Goal: Task Accomplishment & Management: Use online tool/utility

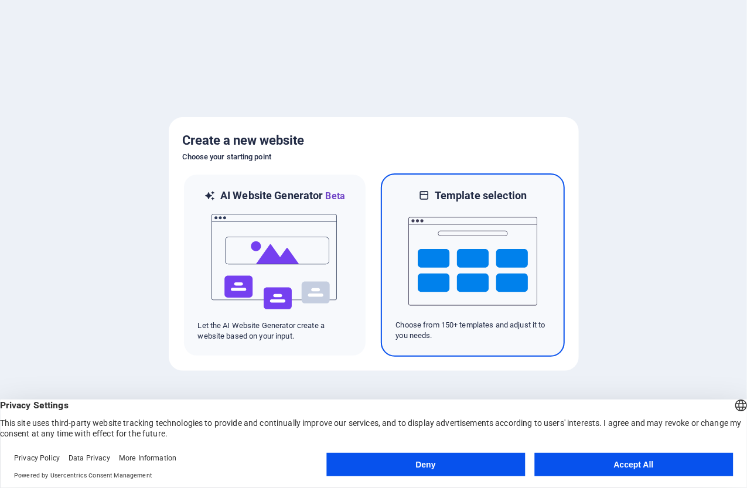
click at [458, 248] on img at bounding box center [472, 261] width 129 height 117
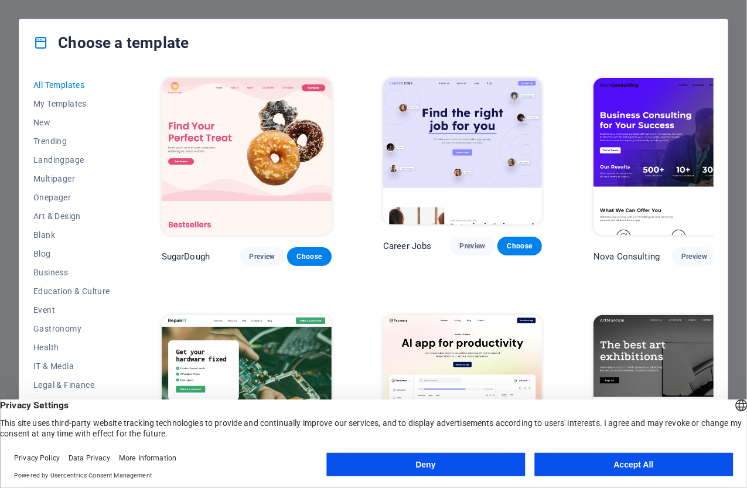
click at [426, 466] on button "Deny" at bounding box center [425, 464] width 199 height 23
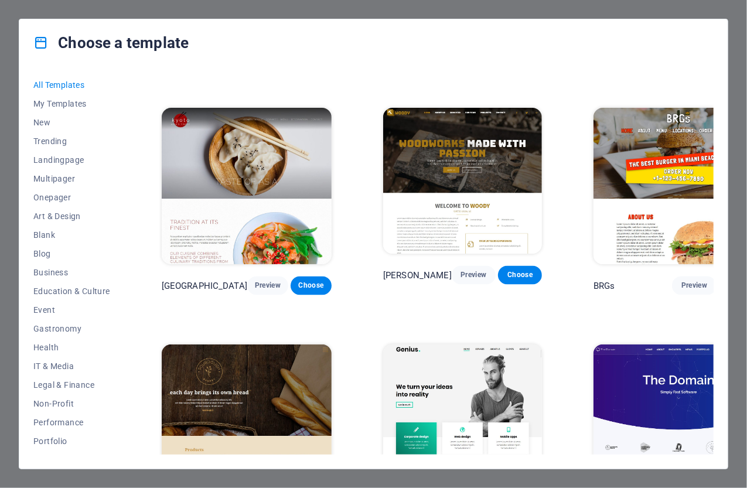
scroll to position [5505, 0]
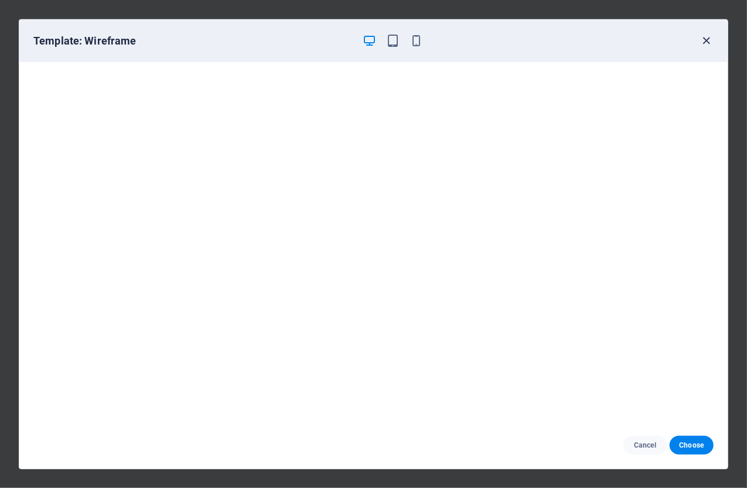
click at [705, 38] on icon "button" at bounding box center [706, 40] width 13 height 13
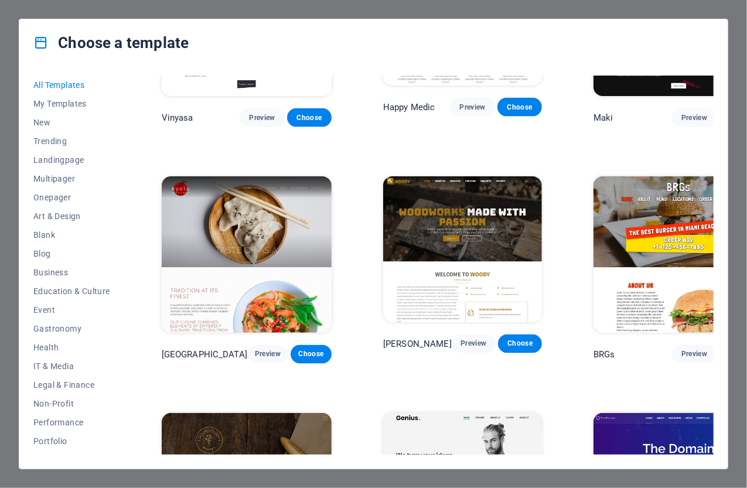
scroll to position [5270, 0]
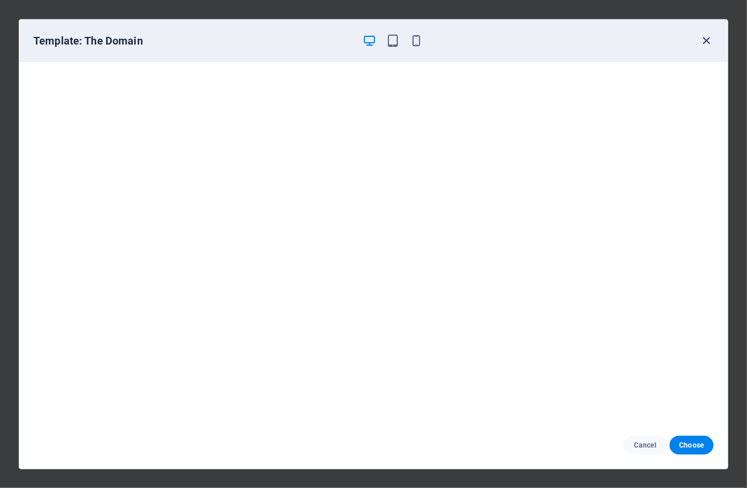
click at [707, 37] on icon "button" at bounding box center [706, 40] width 13 height 13
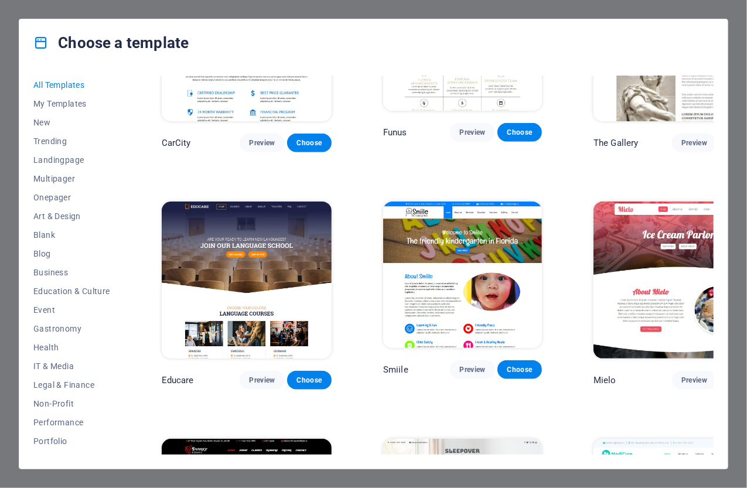
scroll to position [7261, 0]
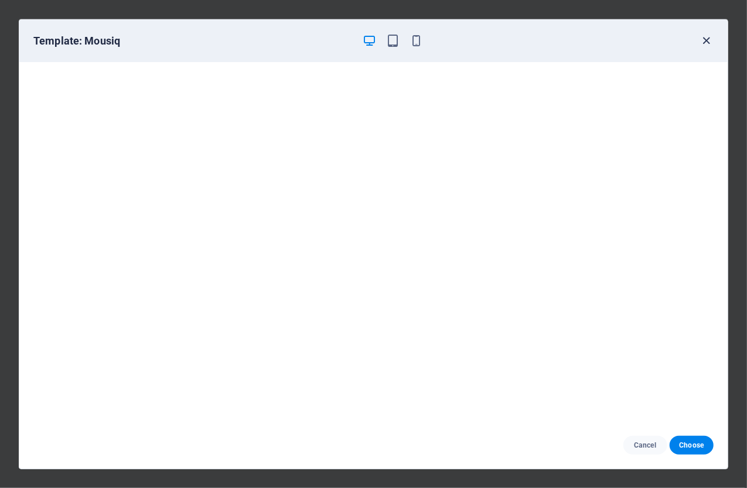
click at [706, 40] on icon "button" at bounding box center [706, 40] width 13 height 13
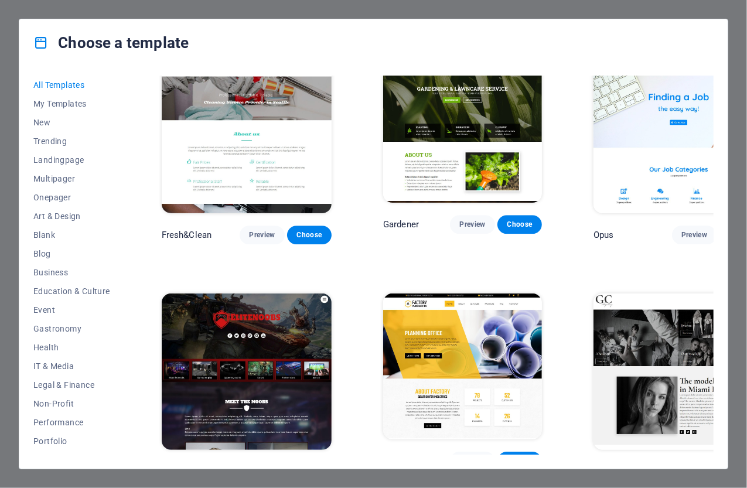
scroll to position [8315, 0]
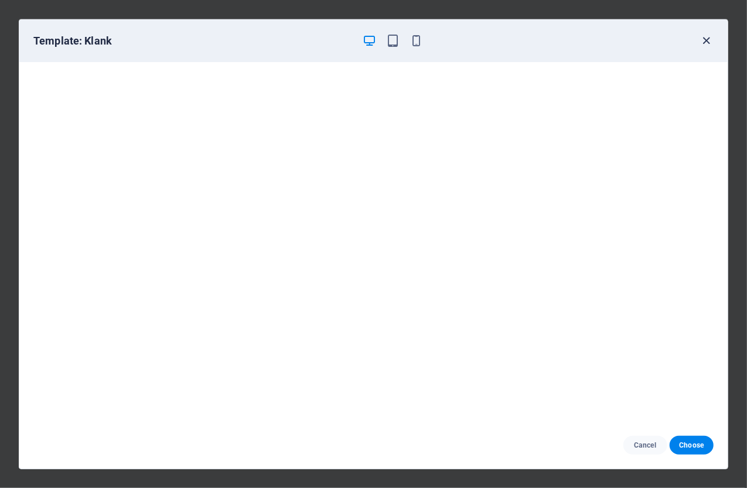
click at [707, 40] on icon "button" at bounding box center [706, 40] width 13 height 13
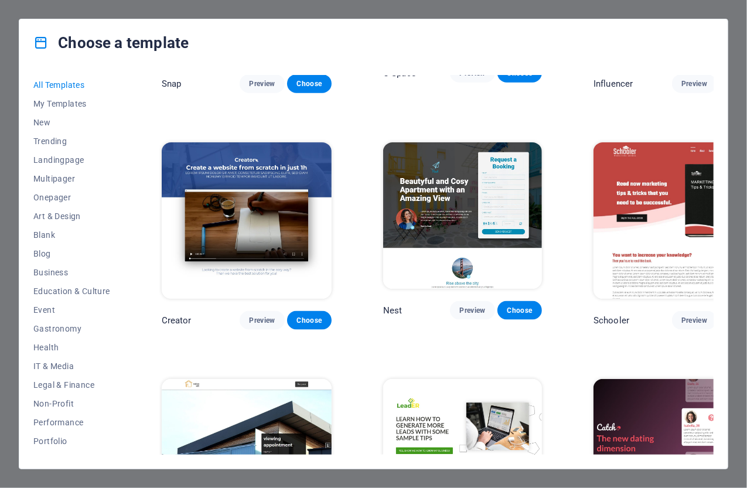
scroll to position [12034, 0]
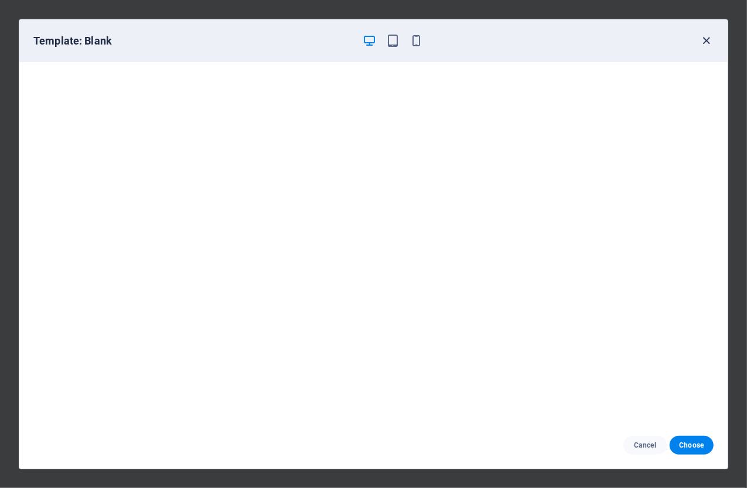
click at [706, 40] on icon "button" at bounding box center [706, 40] width 13 height 13
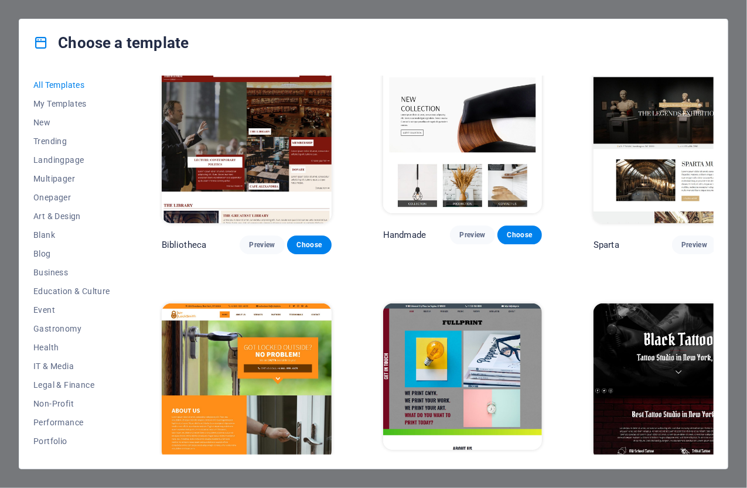
scroll to position [6529, 0]
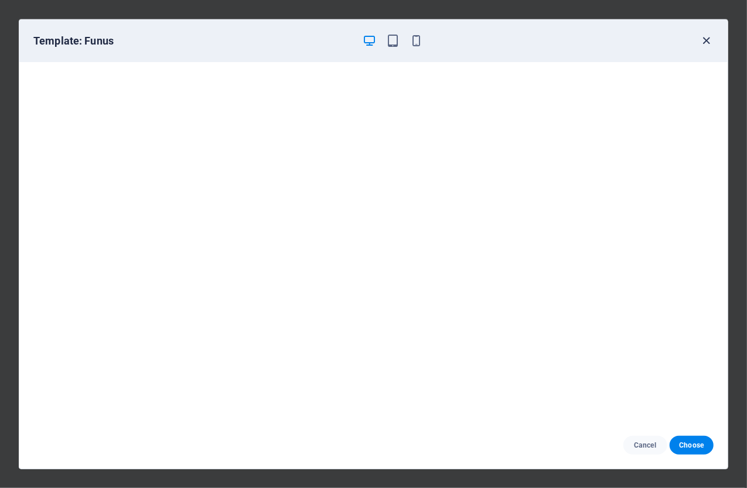
click at [707, 37] on icon "button" at bounding box center [706, 40] width 13 height 13
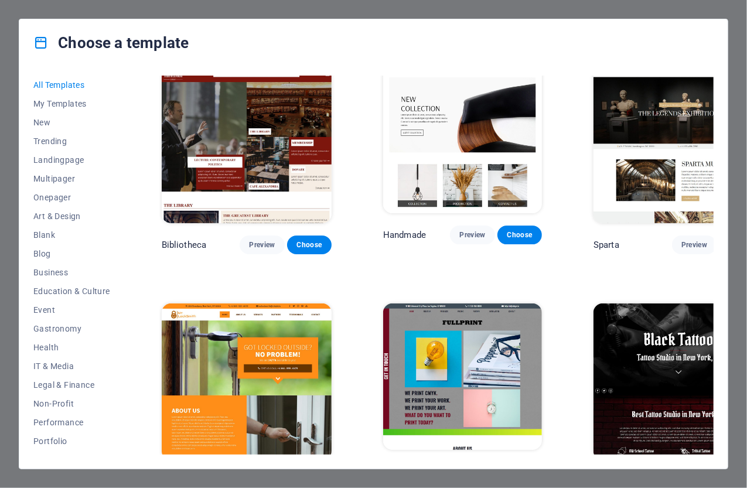
scroll to position [6354, 0]
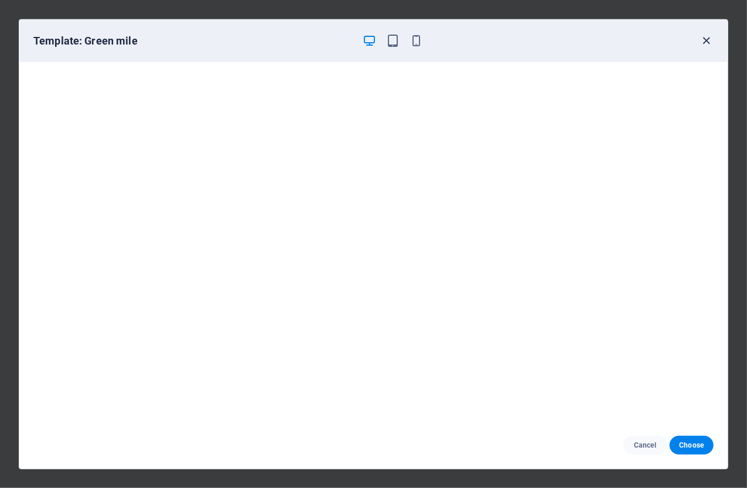
click at [704, 40] on icon "button" at bounding box center [706, 40] width 13 height 13
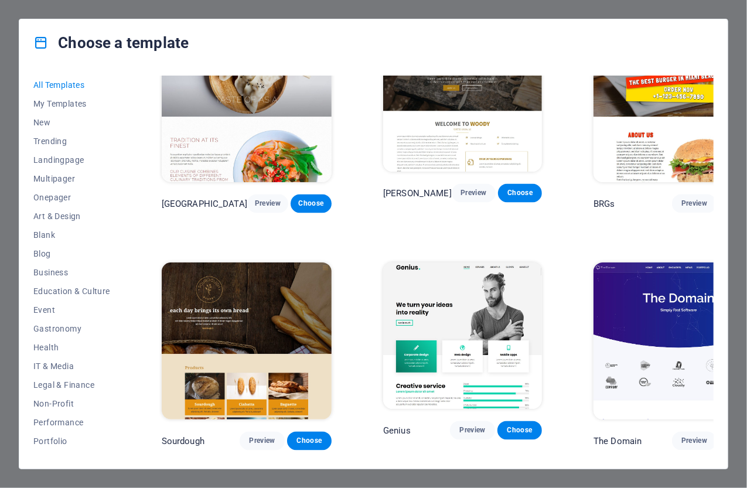
scroll to position [5475, 0]
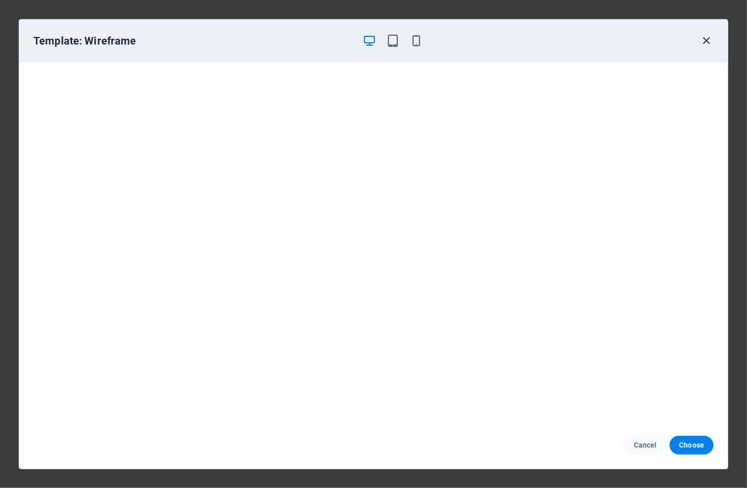
click at [706, 42] on icon "button" at bounding box center [706, 40] width 13 height 13
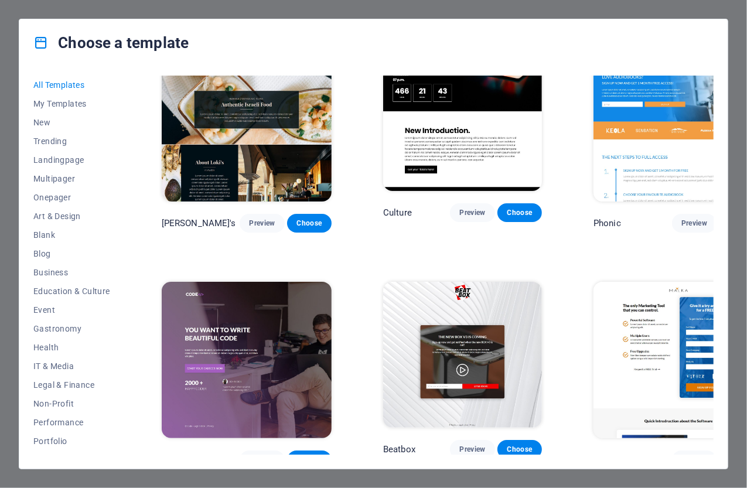
scroll to position [12034, 0]
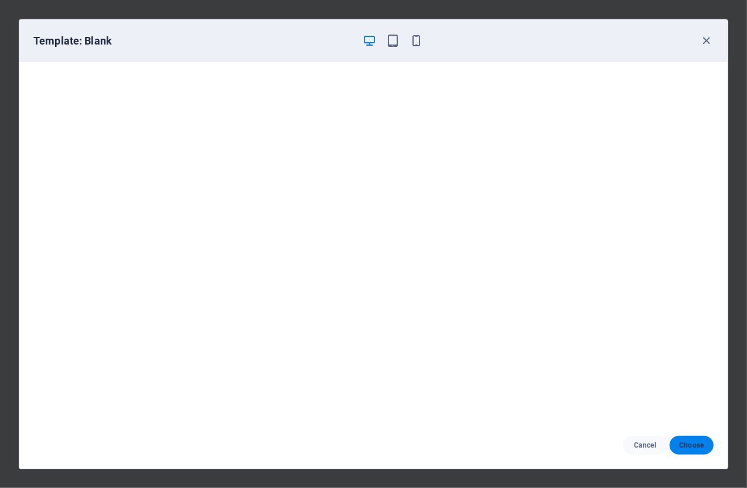
click at [685, 440] on button "Choose" at bounding box center [691, 445] width 44 height 19
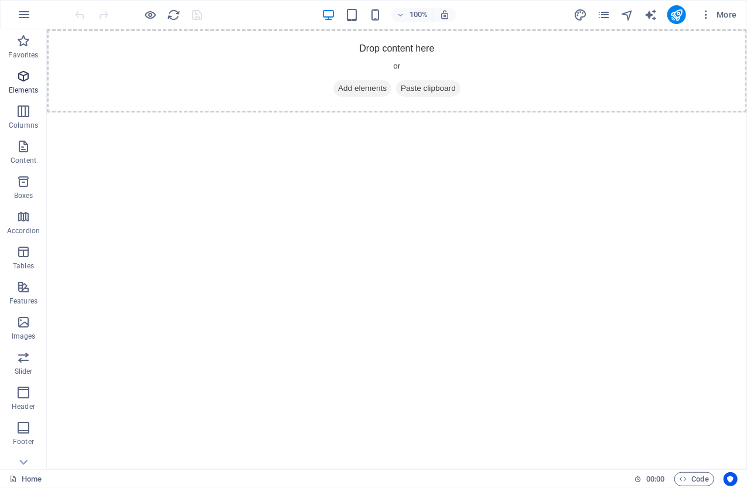
click at [23, 80] on icon "button" at bounding box center [23, 76] width 14 height 14
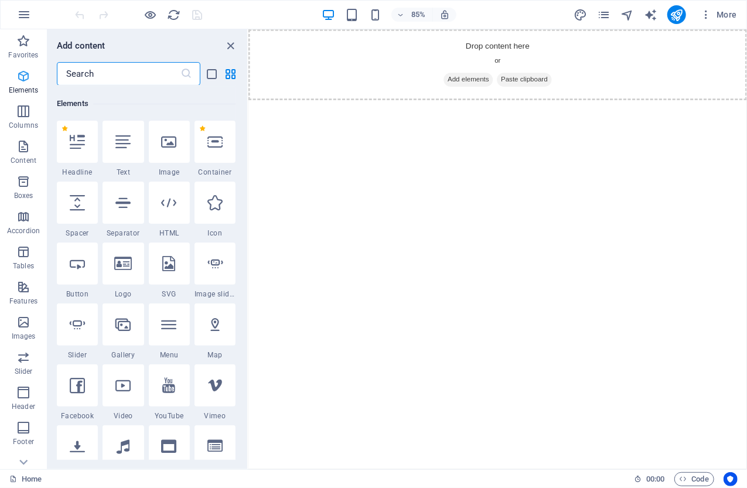
scroll to position [125, 0]
click at [78, 146] on icon at bounding box center [77, 139] width 15 height 15
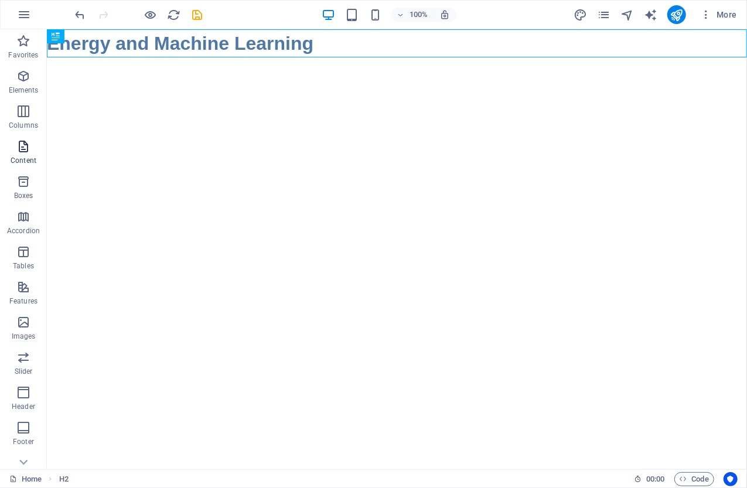
click at [23, 152] on icon "button" at bounding box center [23, 146] width 14 height 14
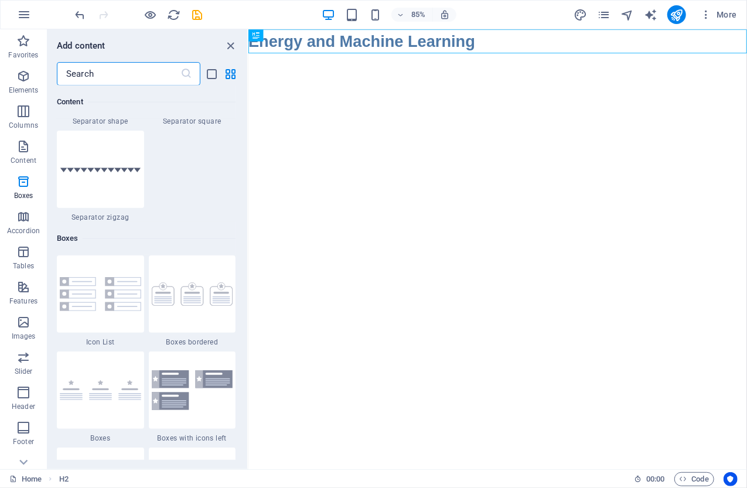
scroll to position [2986, 0]
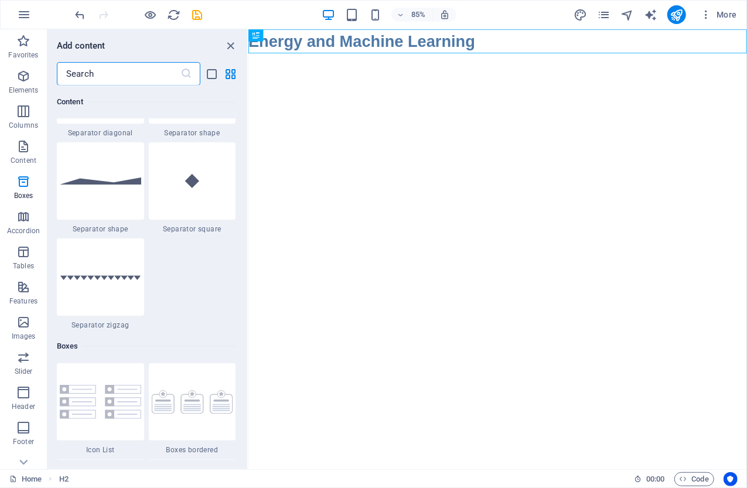
drag, startPoint x: 258, startPoint y: 49, endPoint x: 356, endPoint y: 80, distance: 102.6
click at [491, 56] on div "+ Add section" at bounding box center [497, 53] width 55 height 17
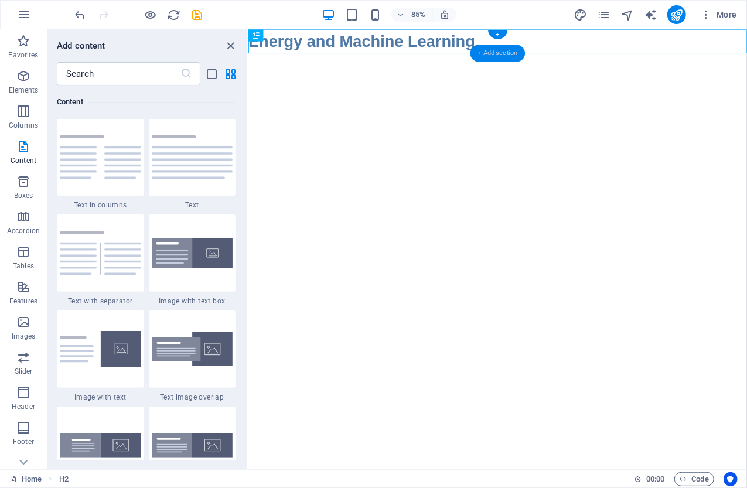
scroll to position [2049, 0]
click at [181, 157] on img at bounding box center [192, 157] width 81 height 43
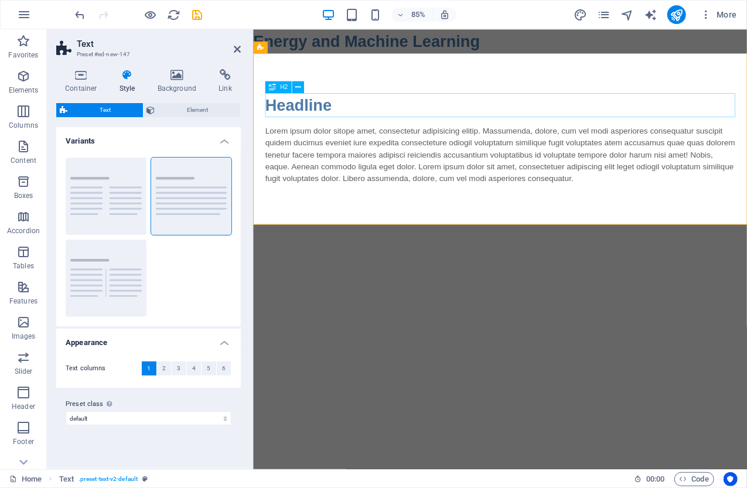
click at [305, 116] on div "Headline" at bounding box center [542, 118] width 553 height 28
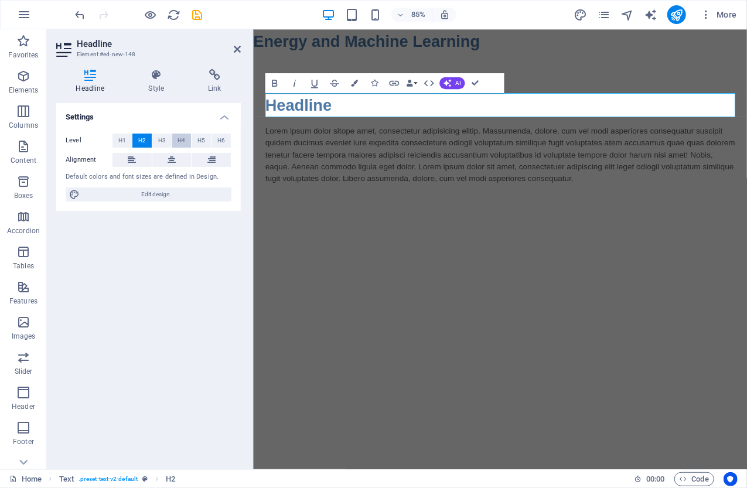
click at [183, 139] on span "H4" at bounding box center [181, 141] width 8 height 14
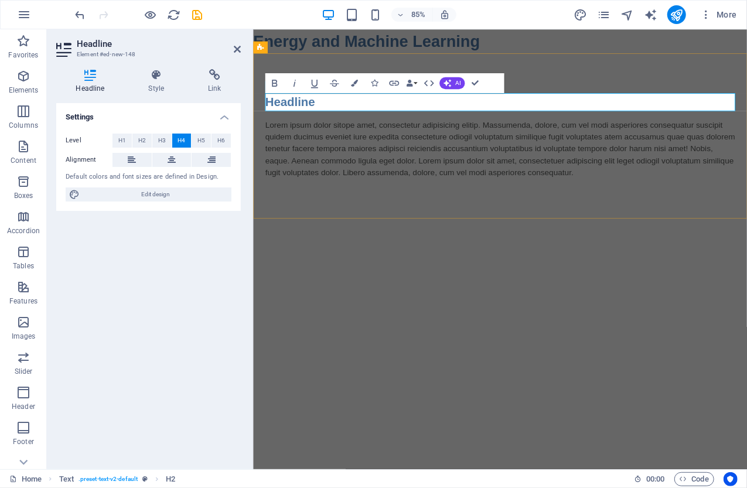
click at [310, 111] on h4 "Headline" at bounding box center [542, 114] width 553 height 21
click at [320, 155] on div "Lorem ipsum dolor sitope amet, consectetur adipisicing elitip. Massumenda, dolo…" at bounding box center [542, 170] width 553 height 70
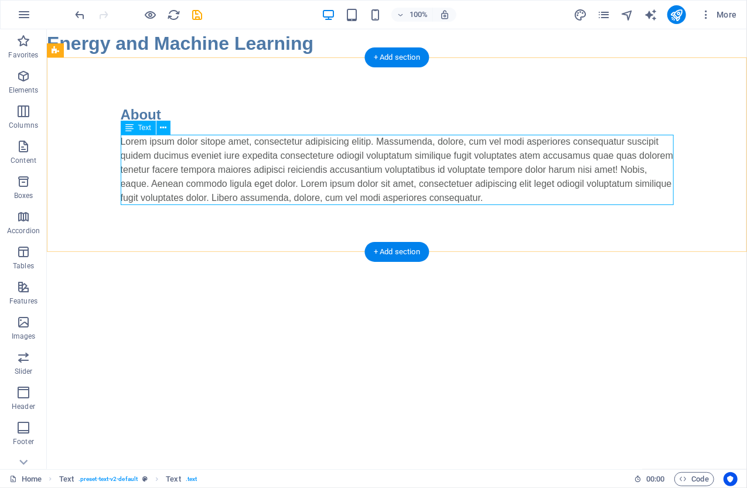
click at [487, 197] on div "Lorem ipsum dolor sitope amet, consectetur adipisicing elitip. Massumenda, dolo…" at bounding box center [396, 169] width 553 height 70
click at [163, 126] on icon at bounding box center [163, 128] width 6 height 12
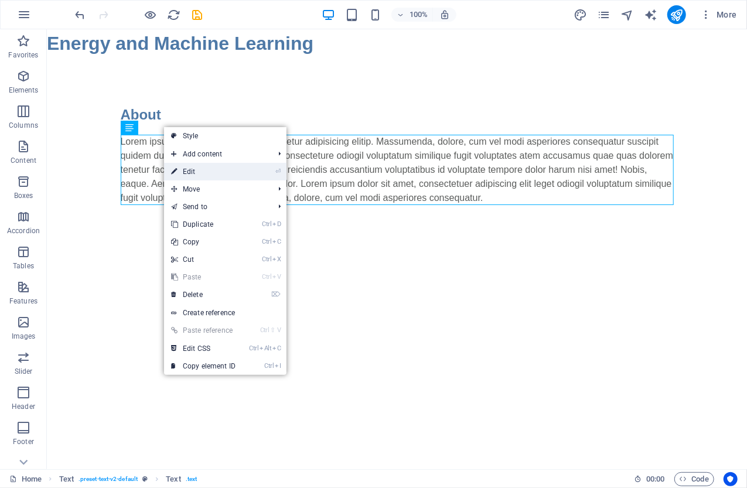
click at [198, 170] on link "⏎ Edit" at bounding box center [203, 172] width 78 height 18
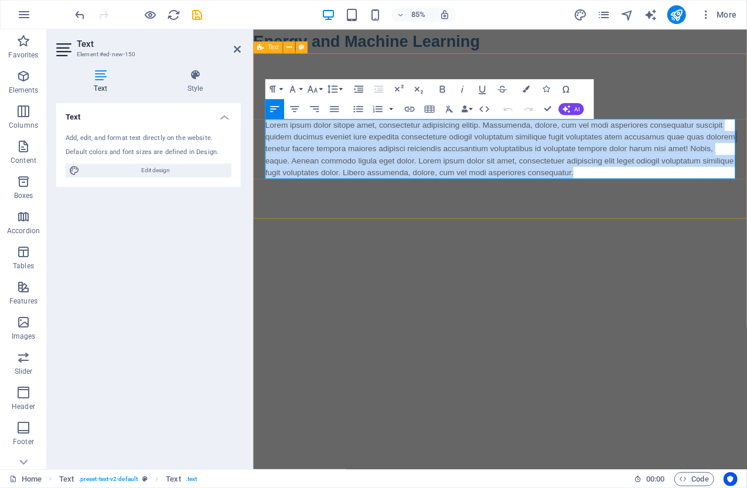
drag, startPoint x: 644, startPoint y: 198, endPoint x: 261, endPoint y: 145, distance: 386.7
click at [261, 145] on div "About Lorem ipsum dolor sitope amet, consectetur adipisicing elitip. Massumenda…" at bounding box center [542, 154] width 581 height 194
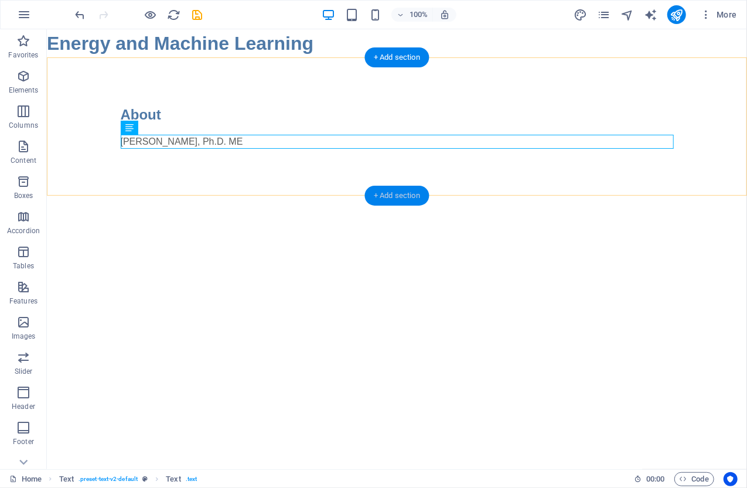
click at [395, 192] on div "+ Add section" at bounding box center [396, 196] width 65 height 20
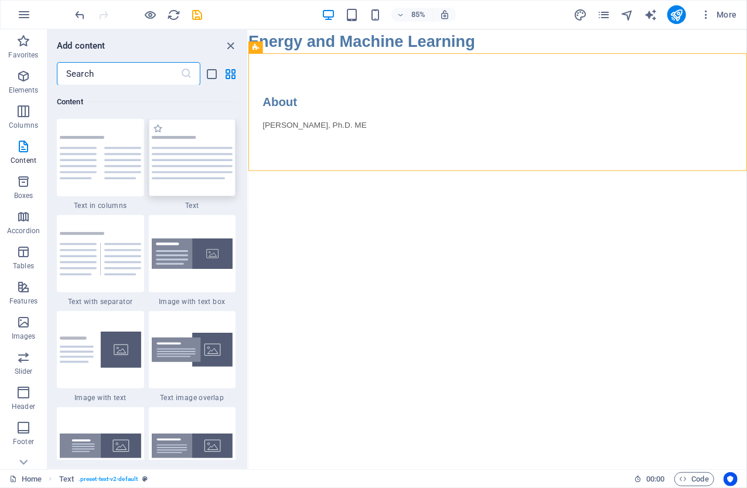
click at [205, 158] on img at bounding box center [192, 157] width 81 height 43
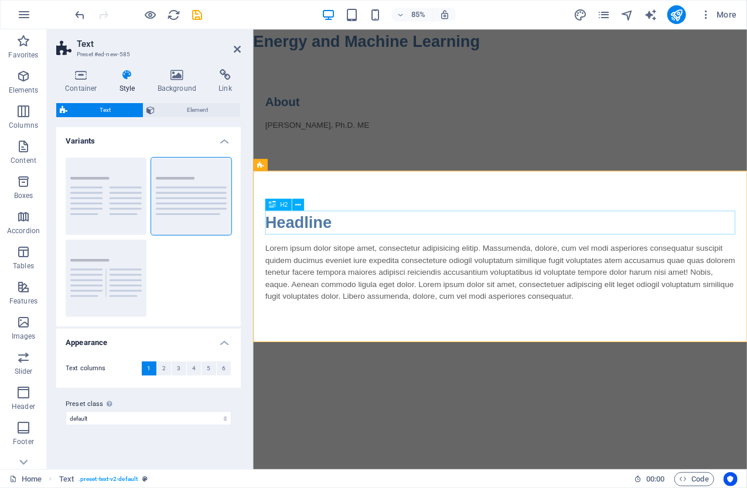
click at [283, 206] on span "H2" at bounding box center [284, 204] width 8 height 6
click at [299, 205] on icon at bounding box center [297, 204] width 5 height 11
click at [486, 248] on div "Headline" at bounding box center [542, 256] width 553 height 28
click at [305, 258] on div "Headline" at bounding box center [542, 256] width 553 height 28
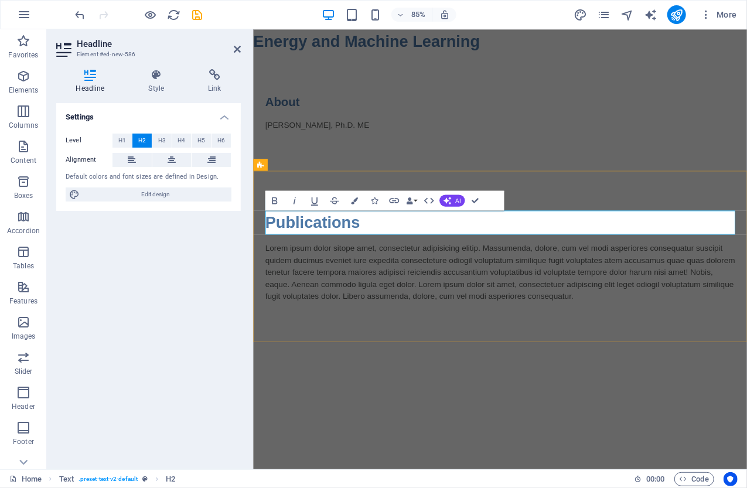
click at [340, 260] on h2 "Publications" at bounding box center [542, 256] width 553 height 28
click at [415, 200] on button "Data Bindings" at bounding box center [411, 200] width 14 height 20
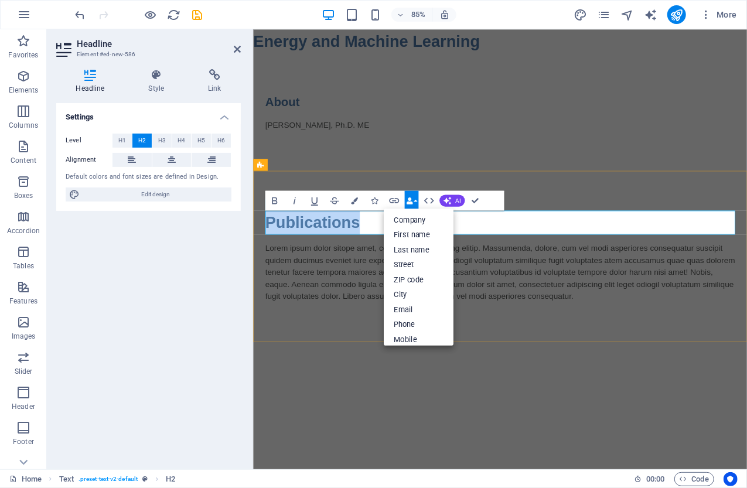
click at [517, 255] on h2 "Publications" at bounding box center [542, 256] width 553 height 28
click at [350, 262] on h2 "Publications" at bounding box center [542, 256] width 553 height 28
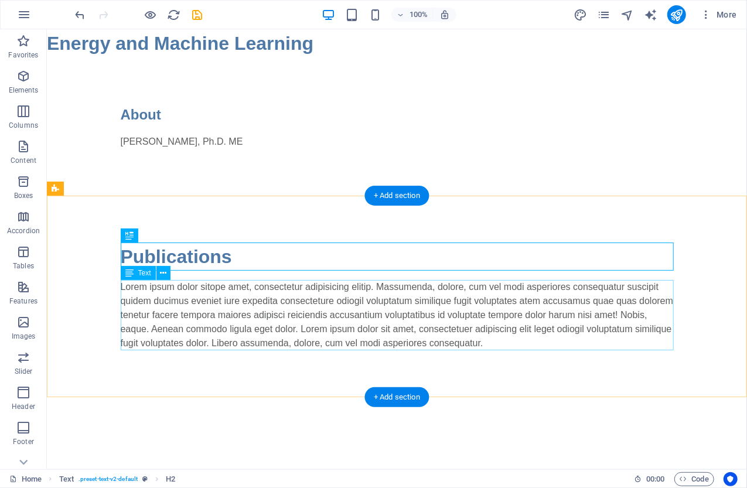
click at [126, 286] on div "Lorem ipsum dolor sitope amet, consectetur adipisicing elitip. Massumenda, dolo…" at bounding box center [396, 314] width 553 height 70
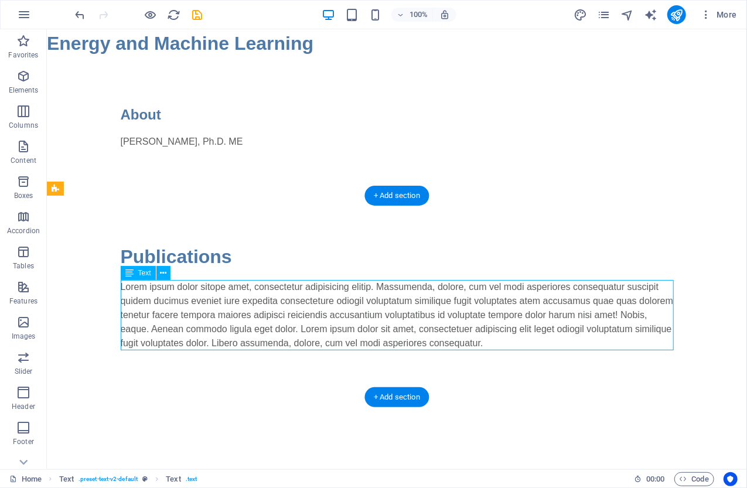
click at [121, 286] on div "Lorem ipsum dolor sitope amet, consectetur adipisicing elitip. Massumenda, dolo…" at bounding box center [396, 314] width 553 height 70
click at [162, 269] on icon at bounding box center [163, 273] width 6 height 12
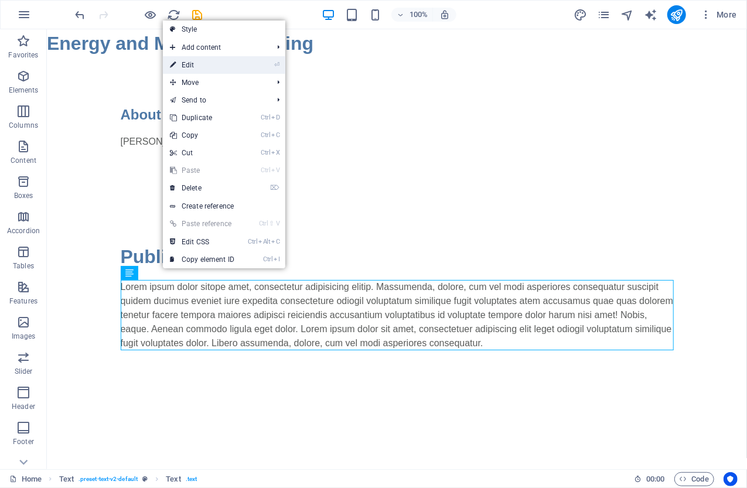
click at [216, 66] on link "⏎ Edit" at bounding box center [202, 65] width 78 height 18
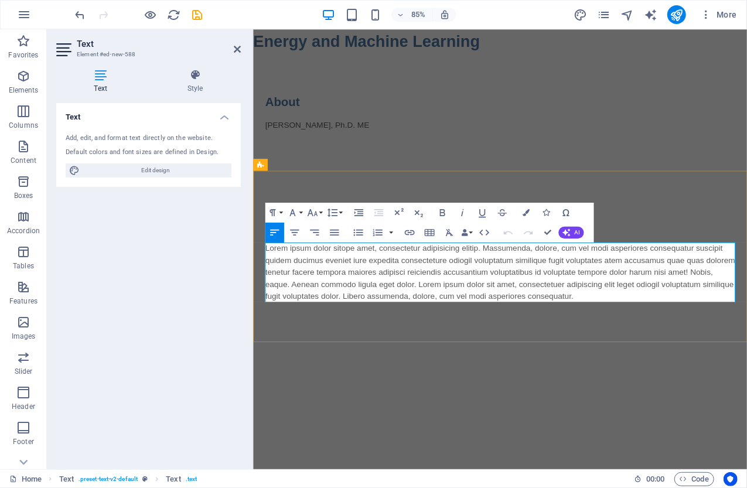
click at [418, 318] on p "Lorem ipsum dolor sitope amet, consectetur adipisicing elitip. Massumenda, dolo…" at bounding box center [542, 315] width 553 height 70
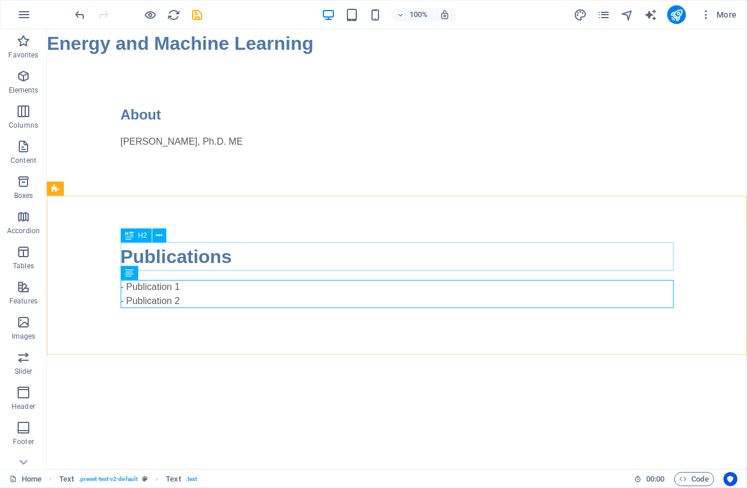
click at [129, 235] on icon at bounding box center [129, 235] width 8 height 14
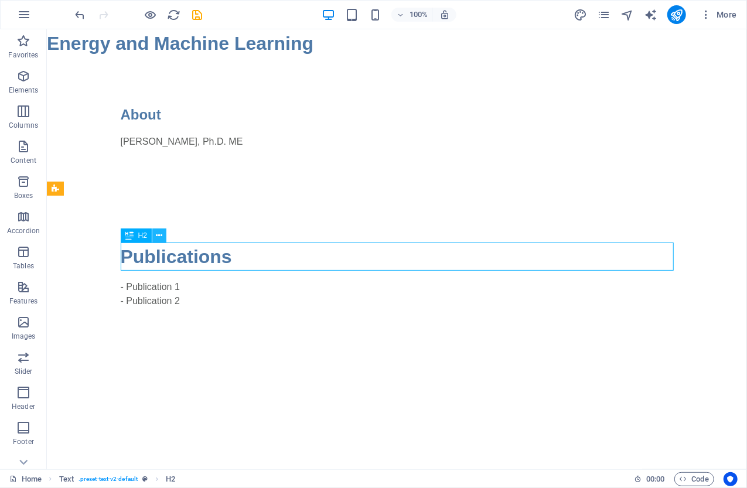
click at [159, 234] on icon at bounding box center [159, 236] width 6 height 12
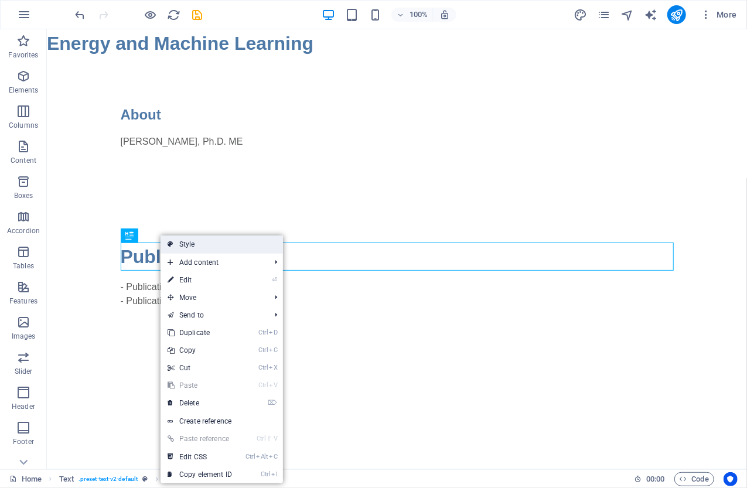
click at [189, 244] on link "Style" at bounding box center [221, 244] width 122 height 18
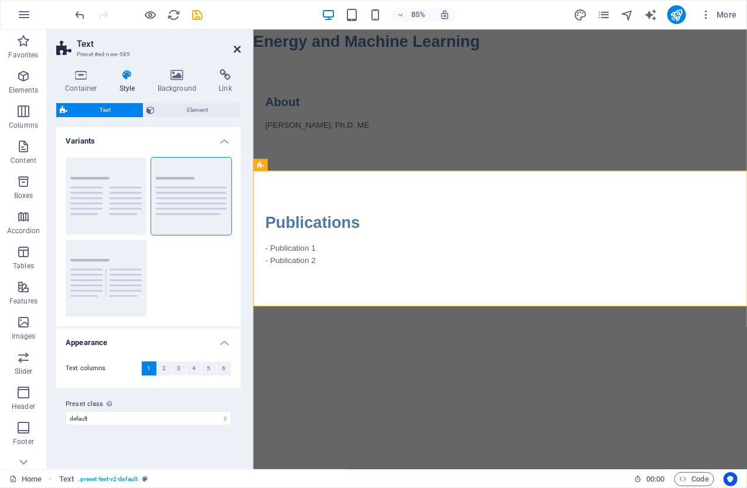
click at [238, 47] on icon at bounding box center [237, 49] width 7 height 9
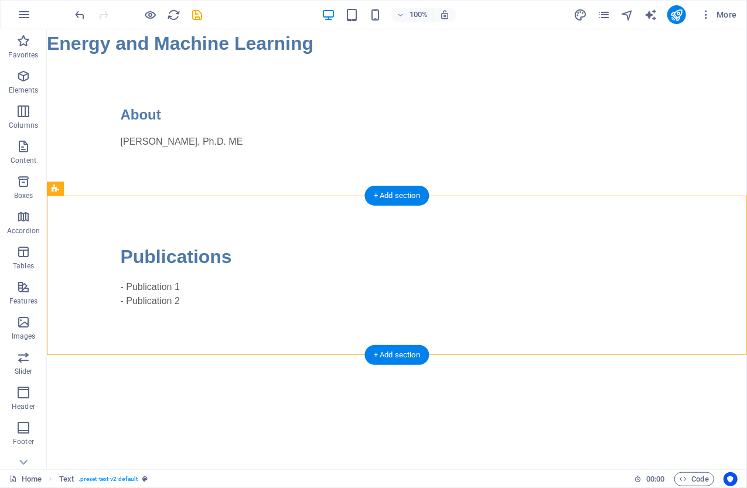
click at [390, 354] on div "+ Add section" at bounding box center [396, 355] width 65 height 20
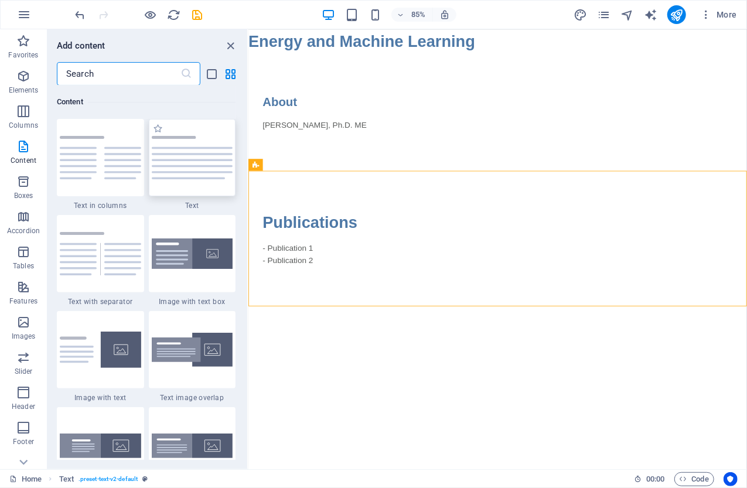
click at [185, 154] on img at bounding box center [192, 157] width 81 height 43
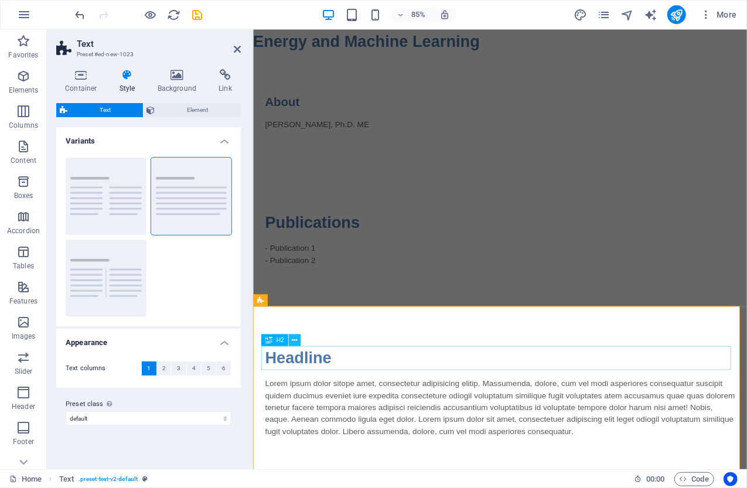
click at [294, 339] on icon at bounding box center [294, 339] width 5 height 11
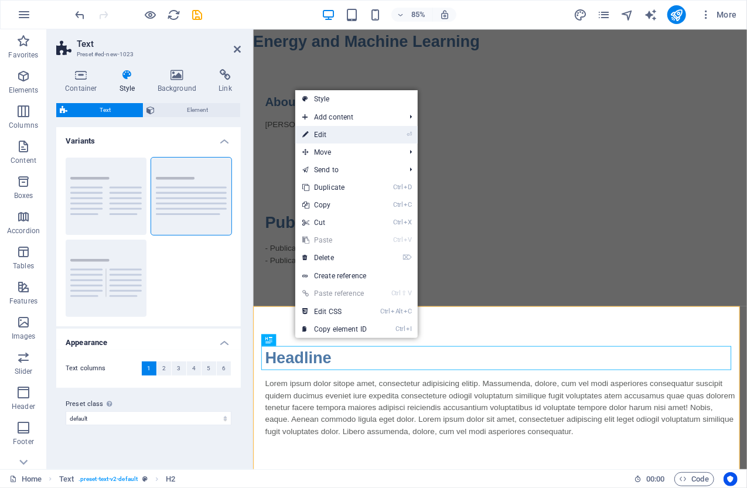
click at [339, 136] on link "⏎ Edit" at bounding box center [334, 135] width 78 height 18
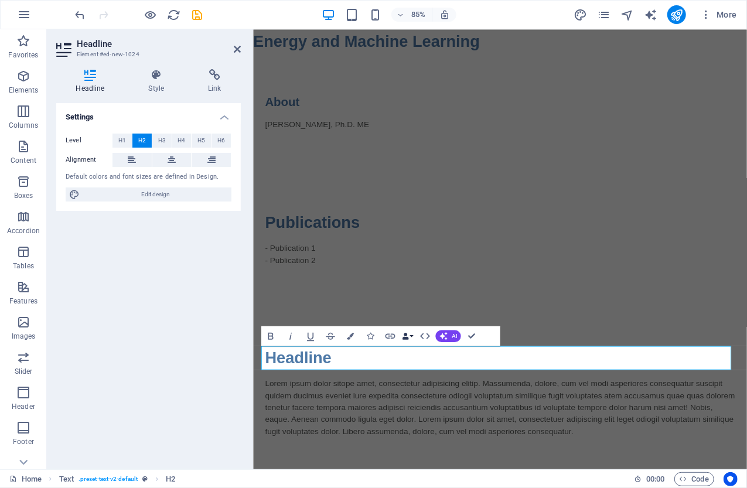
click at [412, 337] on button "Data Bindings" at bounding box center [408, 336] width 14 height 20
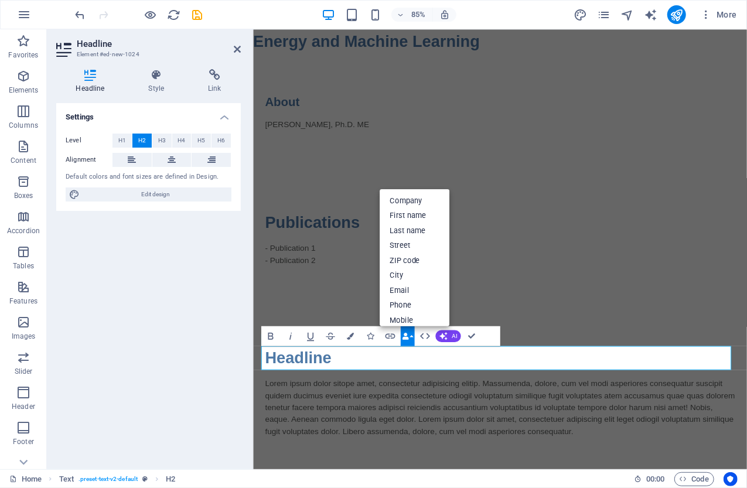
click at [412, 337] on button "Data Bindings" at bounding box center [408, 336] width 14 height 20
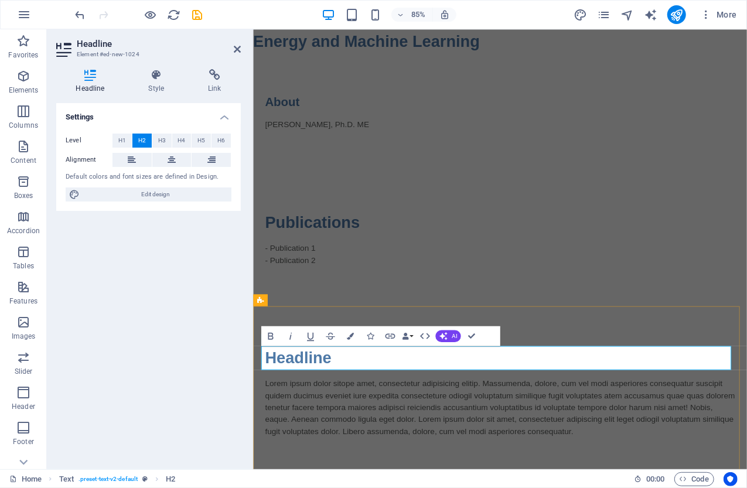
click at [308, 418] on h2 "Headline" at bounding box center [542, 416] width 553 height 28
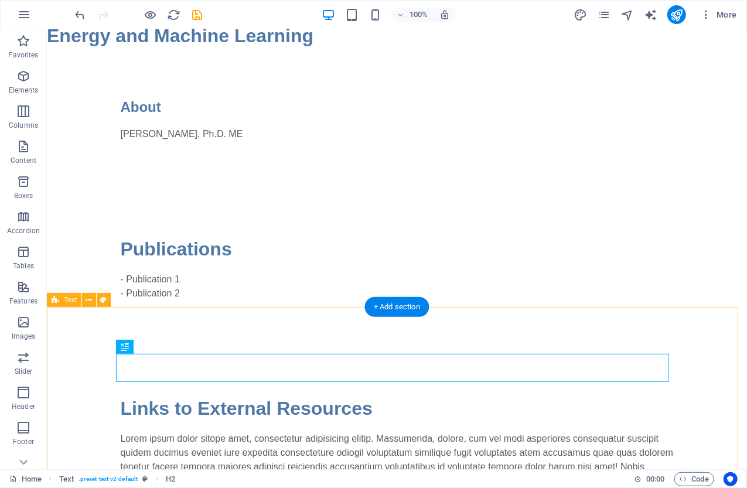
scroll to position [87, 0]
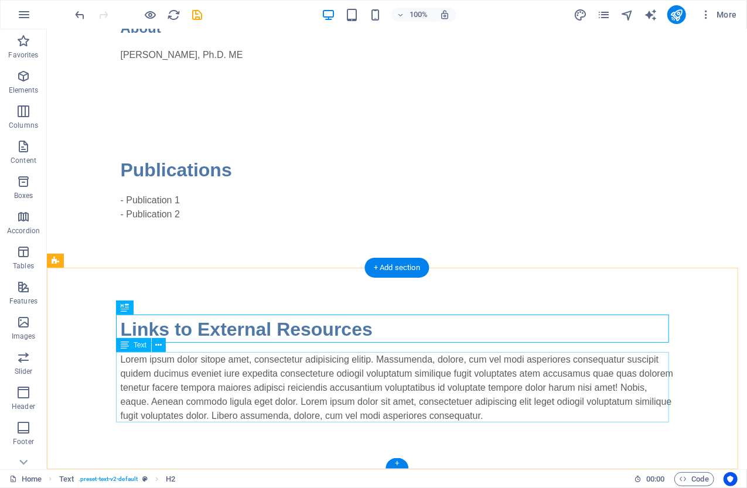
click at [133, 368] on div "Lorem ipsum dolor sitope amet, consectetur adipisicing elitip. Massumenda, dolo…" at bounding box center [396, 387] width 553 height 70
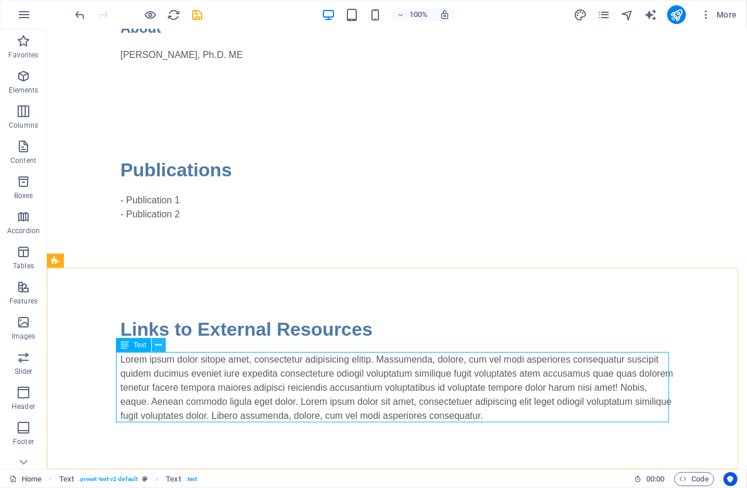
click at [159, 344] on icon at bounding box center [159, 345] width 6 height 12
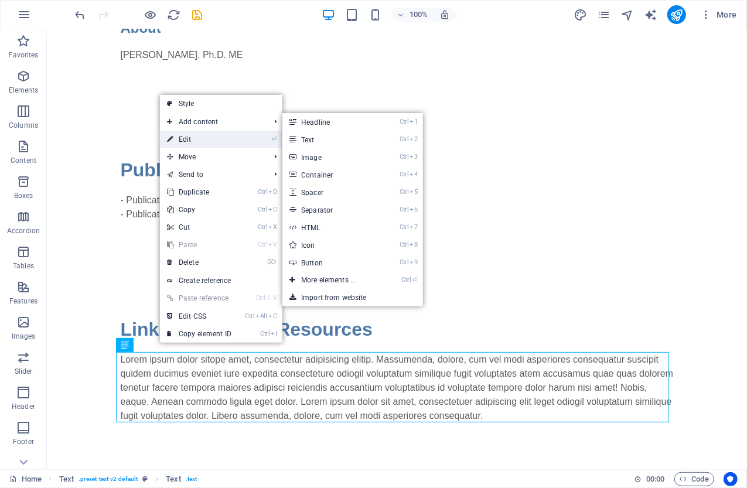
click at [207, 142] on link "⏎ Edit" at bounding box center [199, 140] width 78 height 18
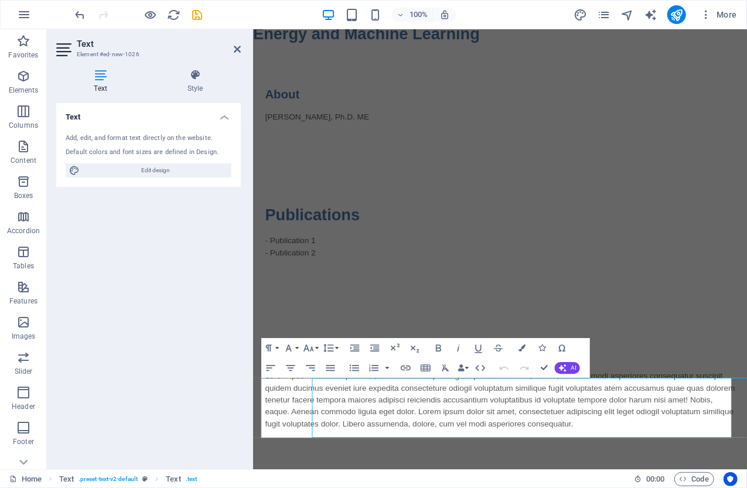
scroll to position [0, 0]
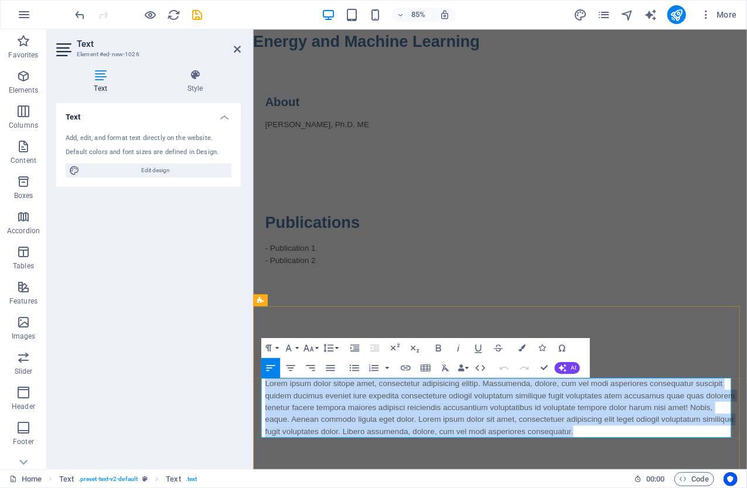
drag, startPoint x: 262, startPoint y: 446, endPoint x: 644, endPoint y: 501, distance: 385.8
click at [644, 487] on p "Lorem ipsum dolor sitope amet, consectetur adipisicing elitip. Massumenda, dolo…" at bounding box center [542, 474] width 553 height 70
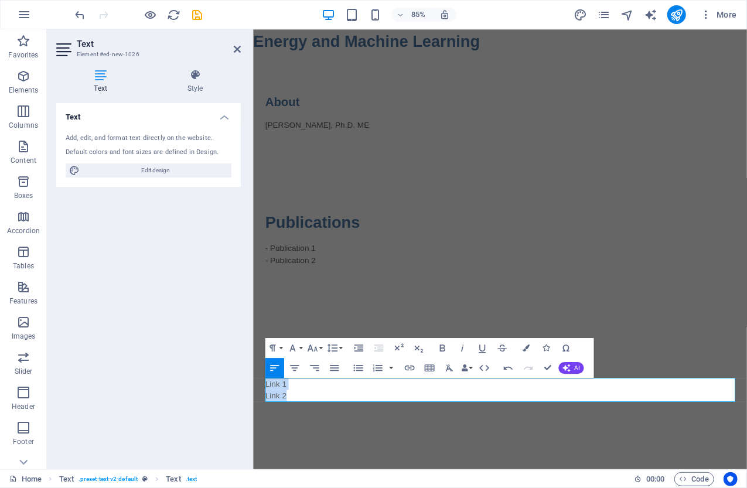
drag, startPoint x: 288, startPoint y: 459, endPoint x: 504, endPoint y: 415, distance: 220.5
click at [252, 449] on html "Skip to main content Energy and Machine Learning About John C. Vogel, Ph.D. ME …" at bounding box center [542, 271] width 581 height 485
click at [358, 366] on icon "button" at bounding box center [358, 368] width 12 height 12
click at [371, 451] on li "Link 1" at bounding box center [547, 446] width 543 height 14
click at [325, 457] on li "Link 2" at bounding box center [547, 460] width 543 height 14
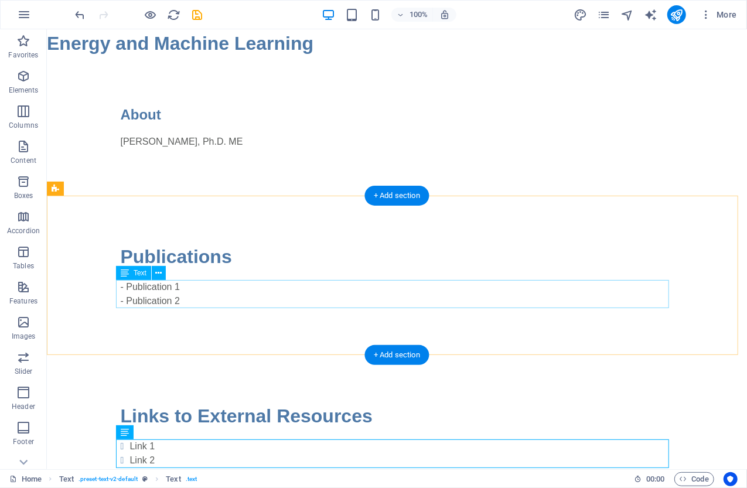
click at [156, 293] on div "- Publication 1 - Publication 2" at bounding box center [396, 293] width 553 height 28
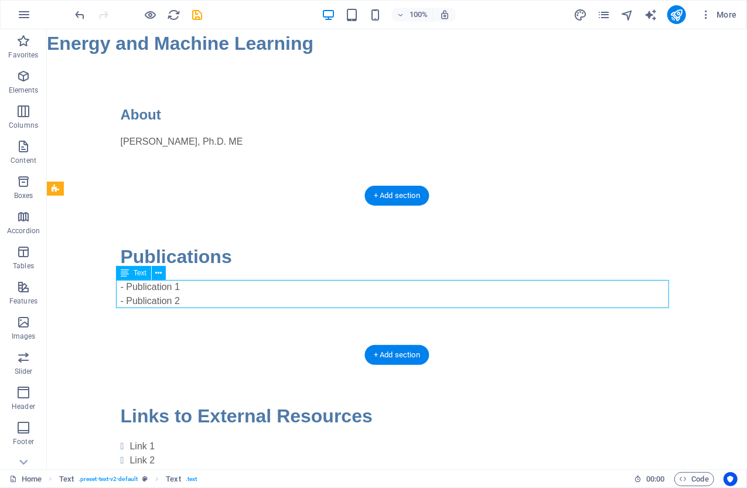
click at [179, 297] on div "- Publication 1 - Publication 2" at bounding box center [396, 293] width 553 height 28
click at [157, 272] on icon at bounding box center [159, 273] width 6 height 12
click at [183, 300] on div "- Publication 1 - Publication 2" at bounding box center [396, 293] width 553 height 28
click at [158, 272] on icon at bounding box center [159, 273] width 6 height 12
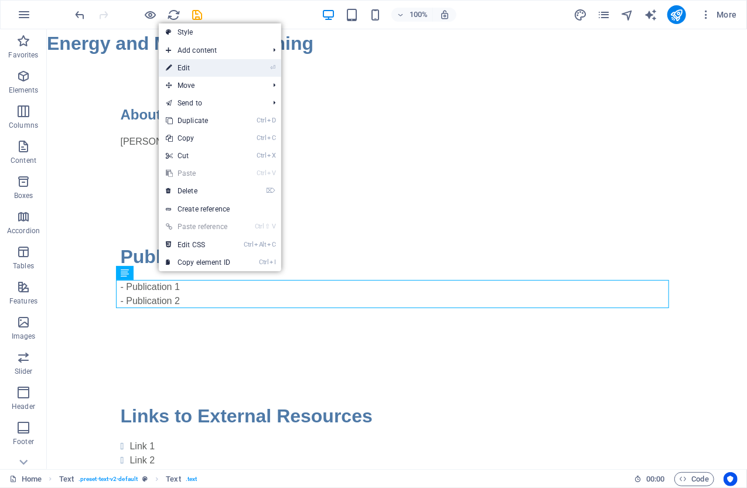
click at [194, 67] on link "⏎ Edit" at bounding box center [198, 68] width 78 height 18
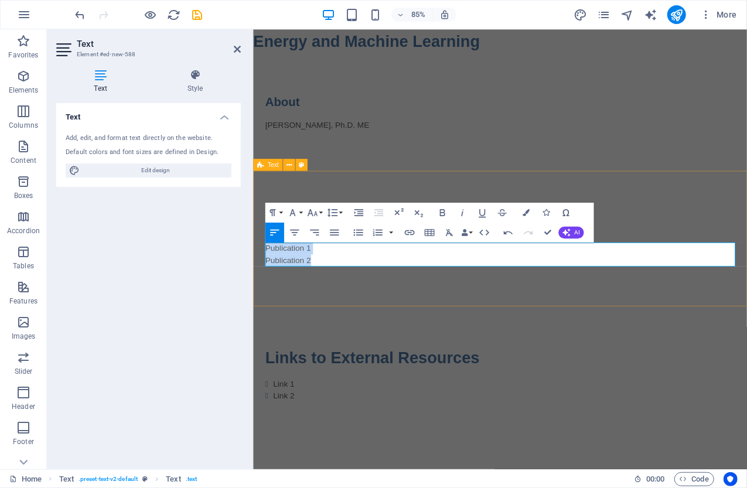
drag, startPoint x: 326, startPoint y: 300, endPoint x: 264, endPoint y: 288, distance: 63.3
click at [264, 288] on div "Publications Publication 1 Publication 2" at bounding box center [542, 275] width 581 height 159
click at [357, 231] on icon "button" at bounding box center [358, 233] width 12 height 12
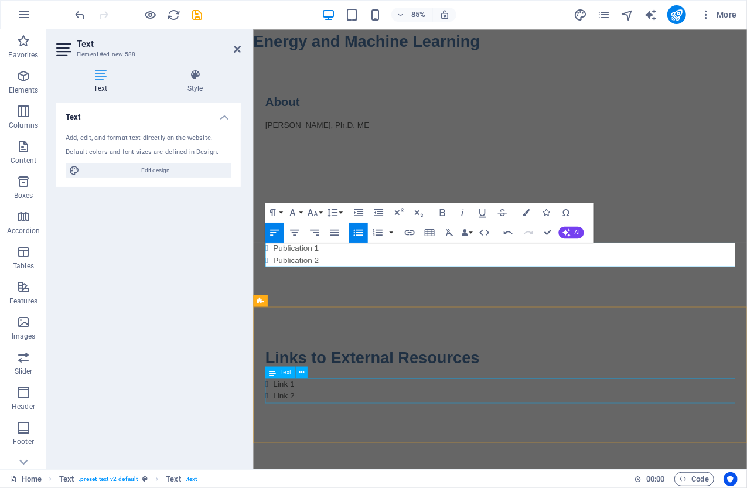
click at [447, 465] on div "Link 1 Link 2" at bounding box center [542, 453] width 553 height 28
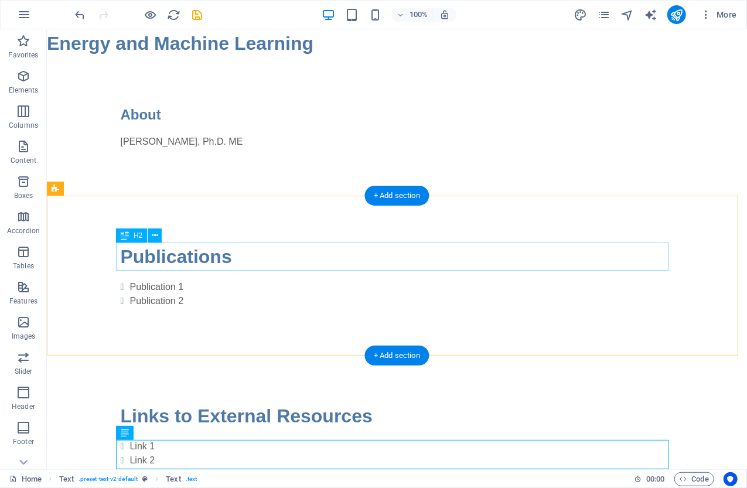
click at [142, 251] on div "Publications" at bounding box center [396, 256] width 553 height 28
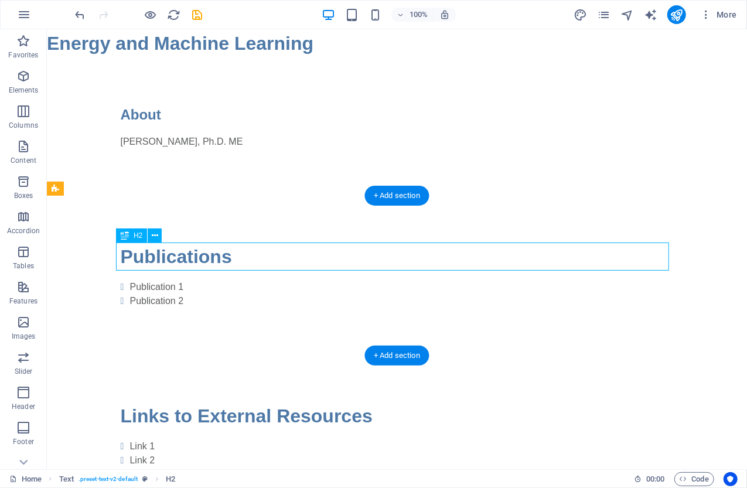
click at [143, 251] on div "Publications" at bounding box center [396, 256] width 553 height 28
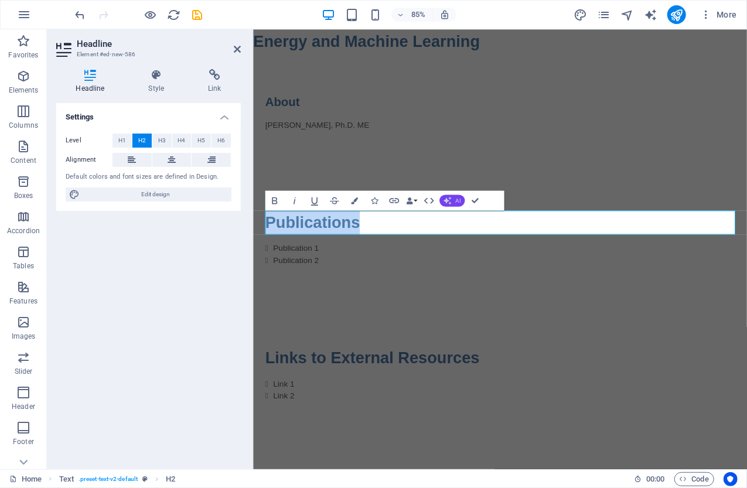
click at [455, 200] on span "AI" at bounding box center [457, 200] width 5 height 6
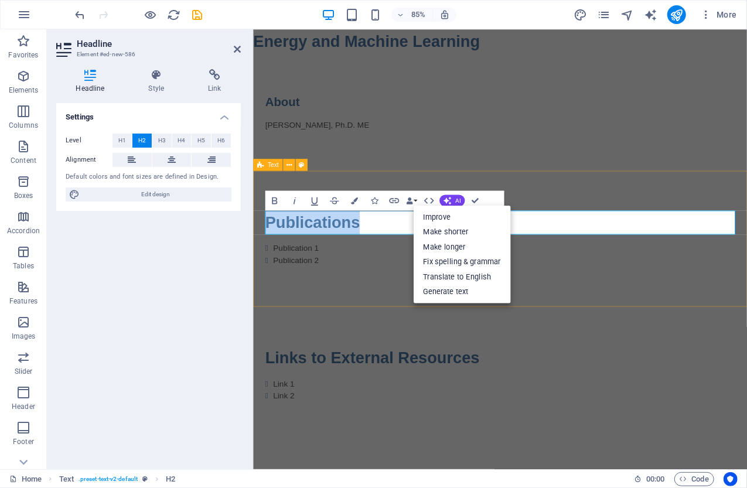
click at [587, 332] on div "Publications Publication 1 Publication 2" at bounding box center [542, 275] width 581 height 159
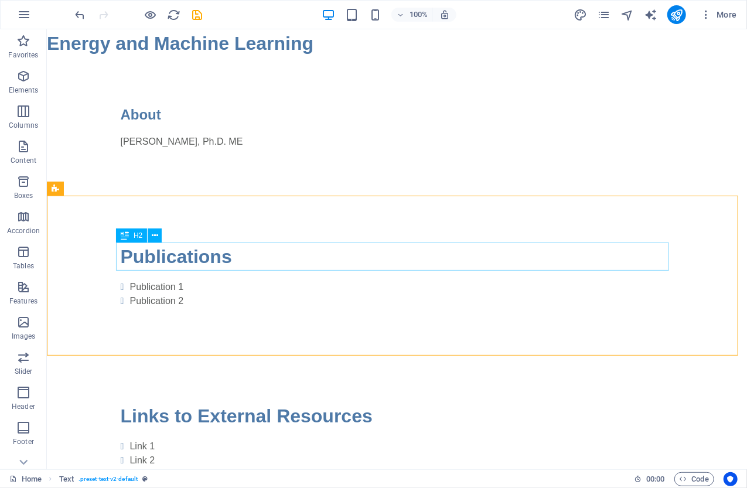
click at [120, 235] on div "H2" at bounding box center [131, 235] width 31 height 14
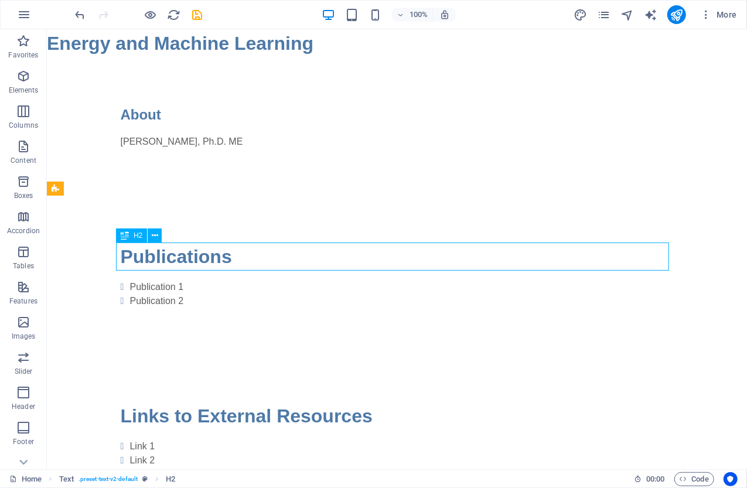
click at [121, 235] on icon at bounding box center [125, 235] width 8 height 14
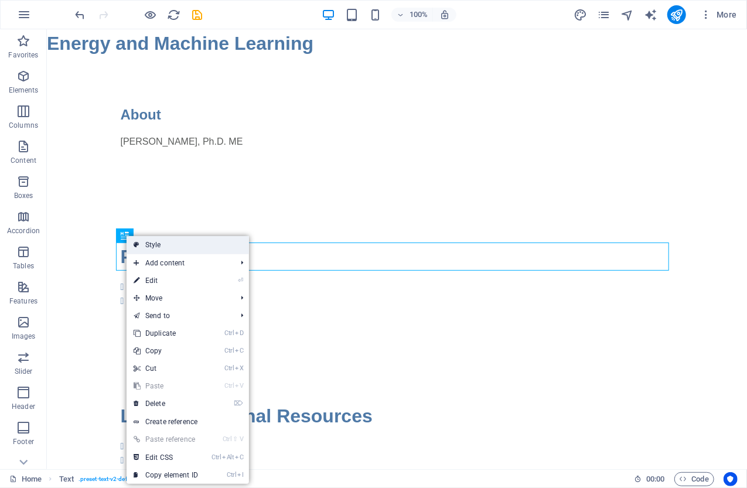
click at [155, 244] on link "Style" at bounding box center [187, 245] width 122 height 18
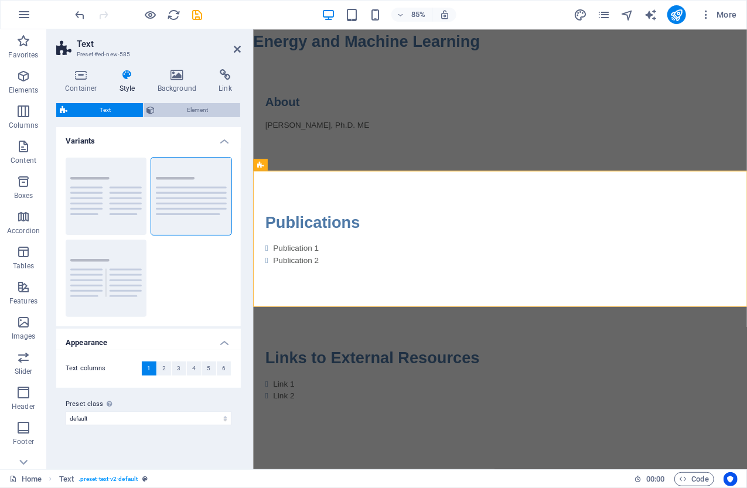
click at [177, 111] on span "Element" at bounding box center [198, 110] width 78 height 14
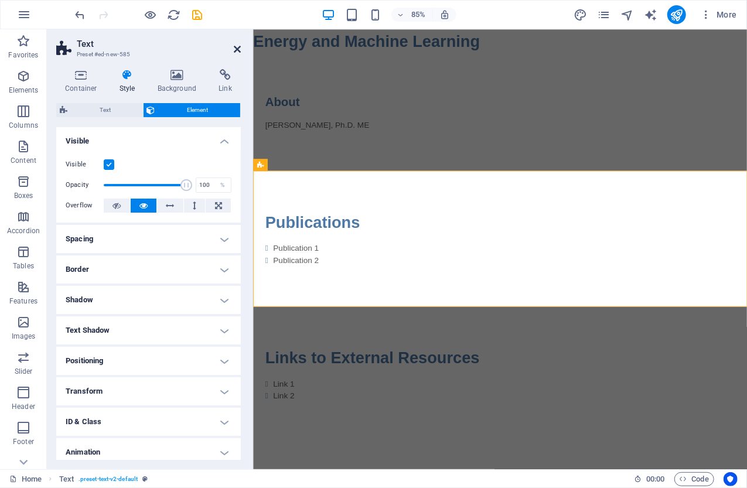
click at [237, 49] on icon at bounding box center [237, 49] width 7 height 9
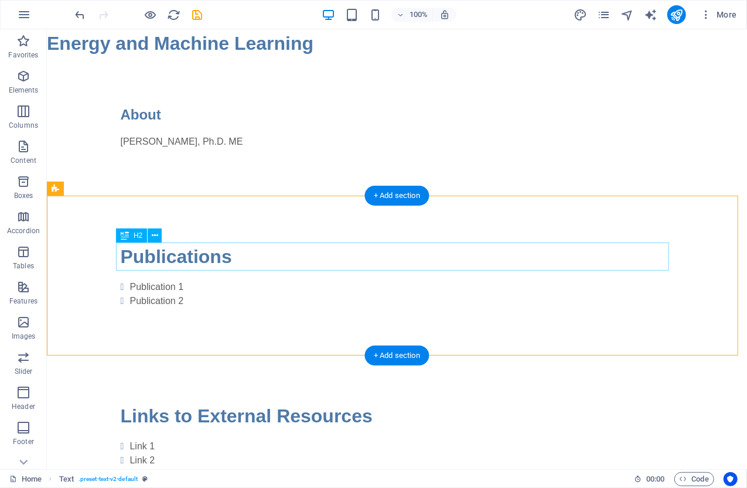
click at [153, 248] on div "Publications" at bounding box center [396, 256] width 553 height 28
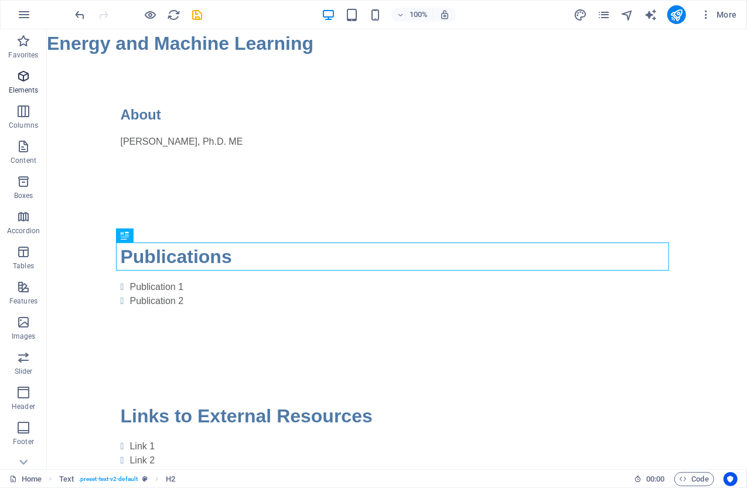
click at [25, 78] on icon "button" at bounding box center [23, 76] width 14 height 14
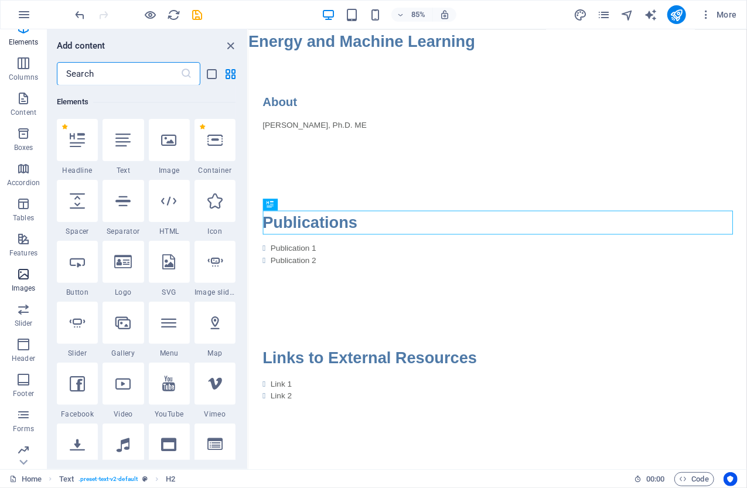
scroll to position [87, 0]
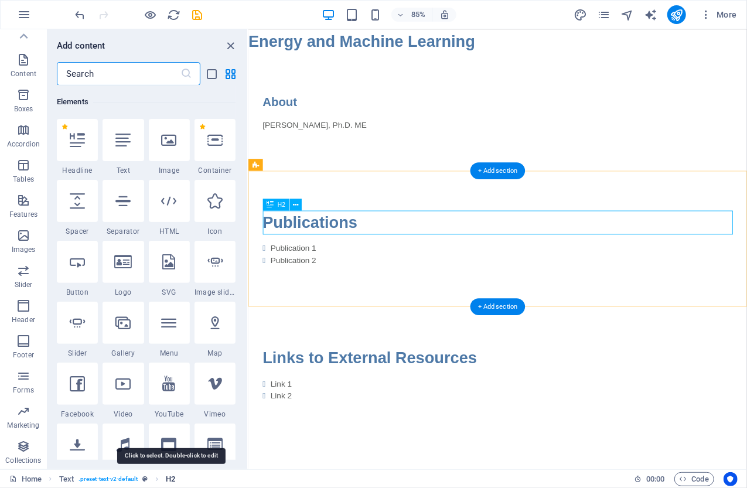
click at [174, 480] on span "H2" at bounding box center [170, 479] width 9 height 14
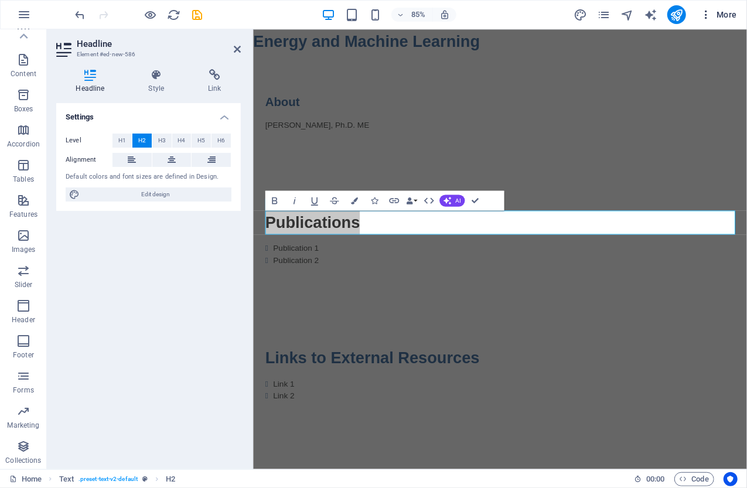
click at [707, 15] on icon "button" at bounding box center [706, 15] width 12 height 12
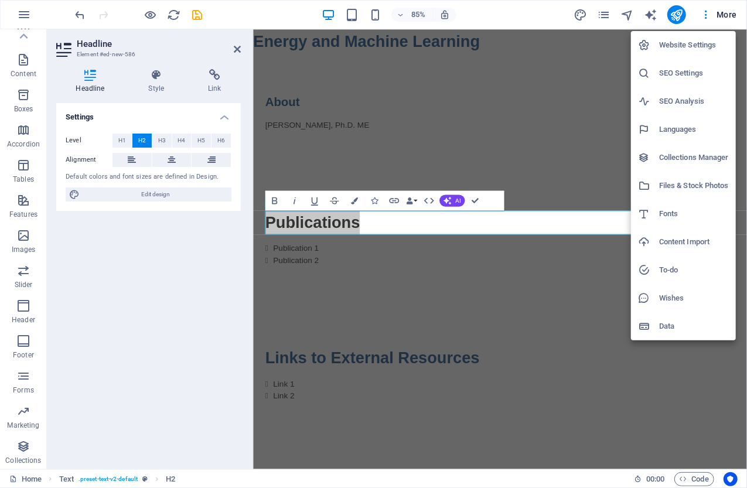
click at [514, 19] on div at bounding box center [373, 244] width 747 height 488
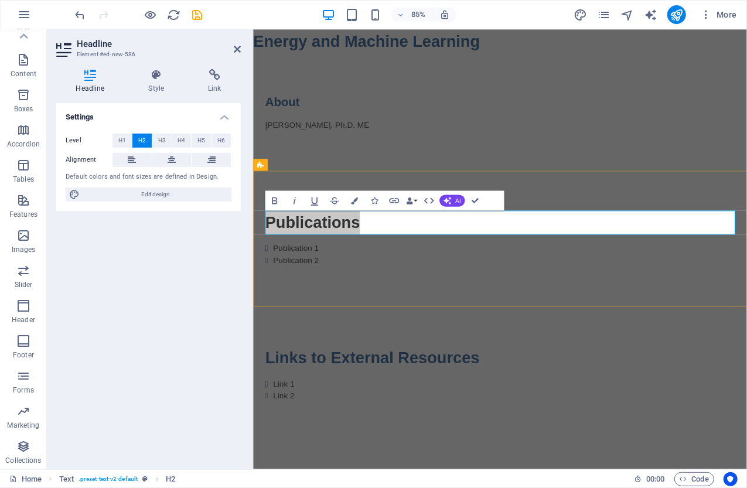
select select "px"
select select "400"
select select "px"
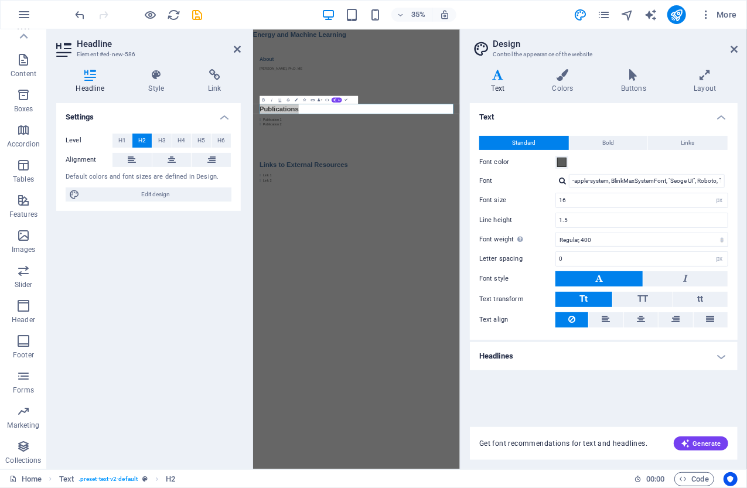
click at [720, 354] on h4 "Headlines" at bounding box center [604, 356] width 268 height 28
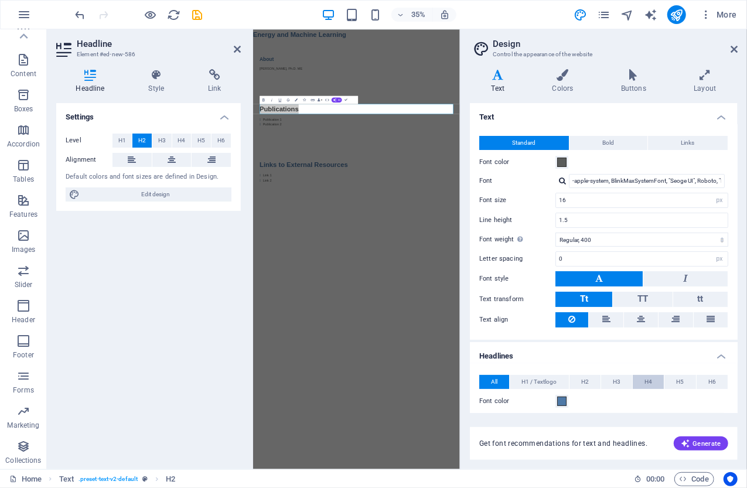
click at [645, 378] on span "H4" at bounding box center [648, 382] width 8 height 14
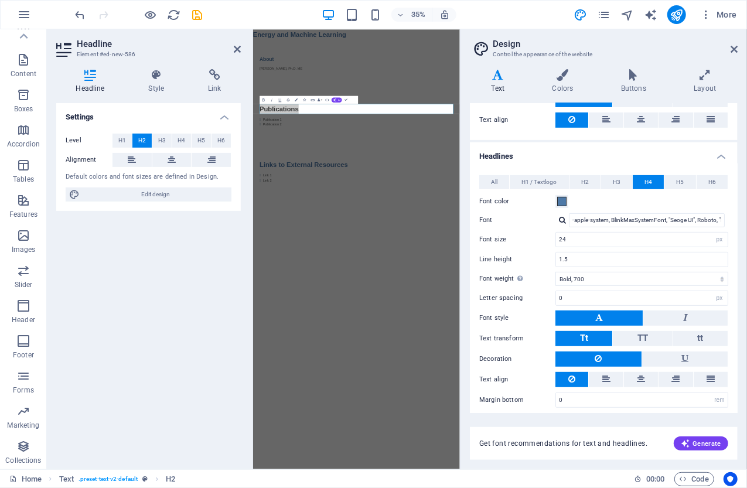
scroll to position [200, 0]
click at [700, 442] on span "Generate" at bounding box center [700, 443] width 40 height 9
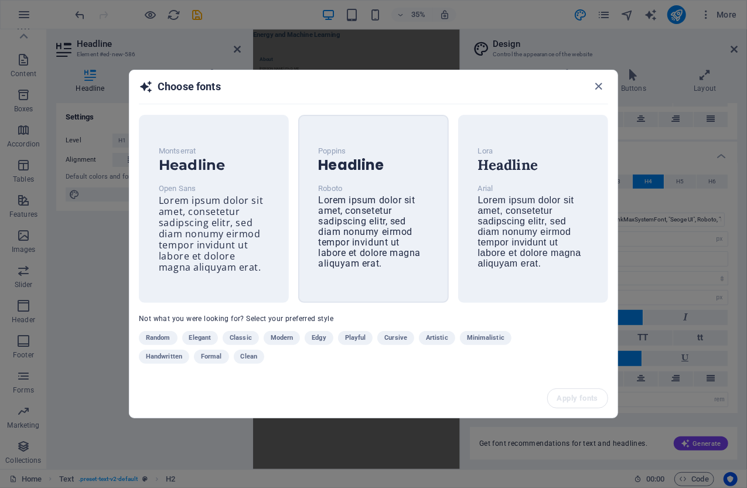
click at [351, 230] on span "Lorem ipsum dolor sit amet, consetetur sadipscing elitr, sed diam nonumy eirmod…" at bounding box center [369, 231] width 102 height 74
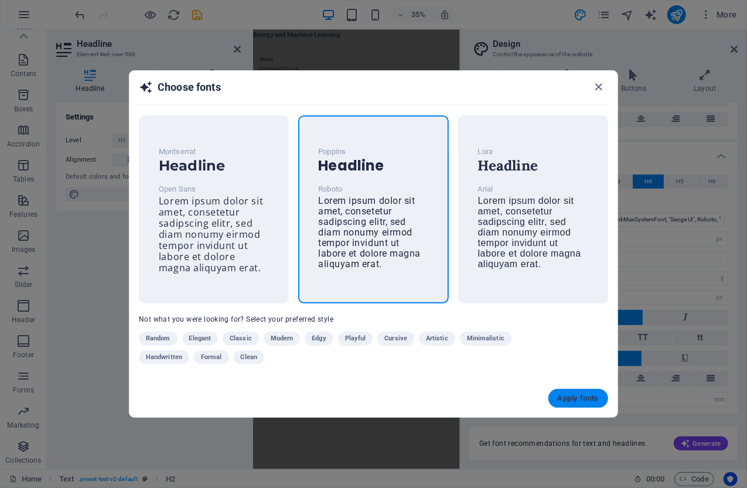
click at [580, 394] on span "Apply fonts" at bounding box center [577, 398] width 41 height 9
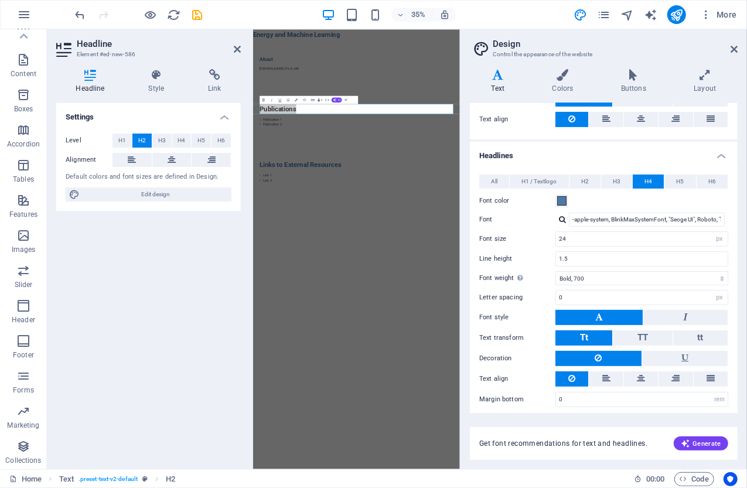
type input "Roboto"
type input "Poppins"
select select "500"
drag, startPoint x: 736, startPoint y: 46, endPoint x: 567, endPoint y: 20, distance: 170.7
click at [736, 46] on icon at bounding box center [733, 49] width 7 height 9
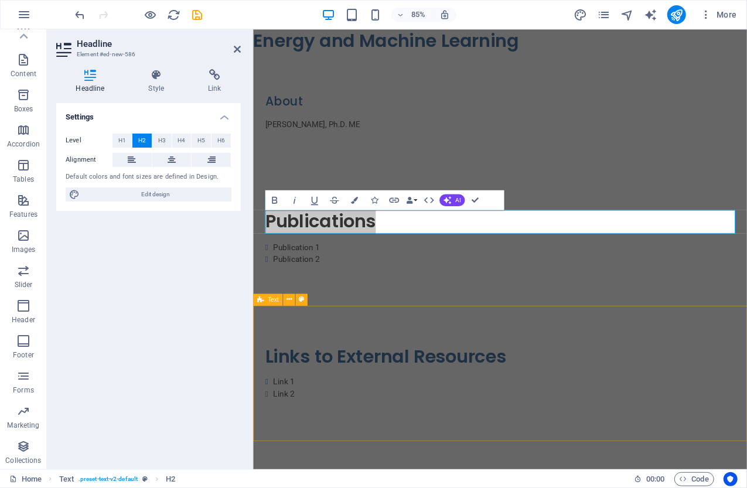
click at [416, 379] on div "Links to External Resources Link 1 Link 2" at bounding box center [542, 433] width 581 height 159
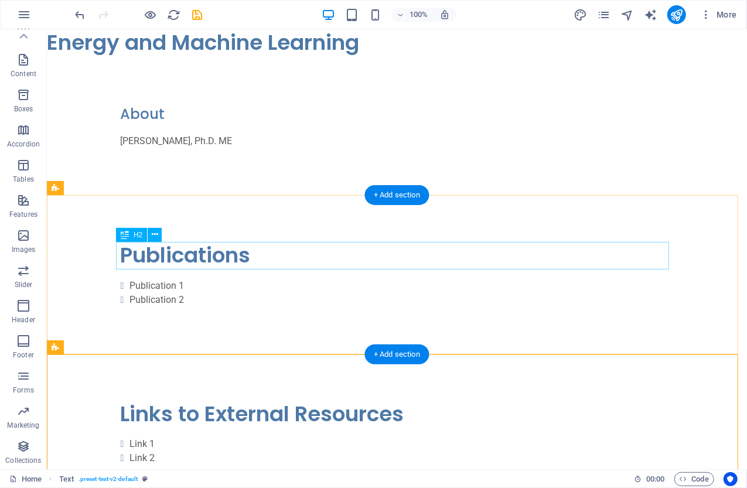
click at [242, 260] on div "Publications" at bounding box center [396, 255] width 553 height 28
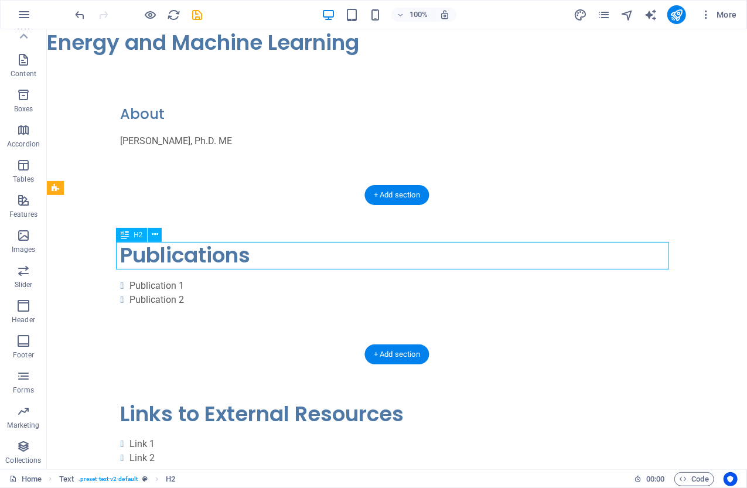
click at [247, 254] on div "Publications" at bounding box center [396, 255] width 553 height 28
drag, startPoint x: 248, startPoint y: 255, endPoint x: 143, endPoint y: 254, distance: 104.8
click at [143, 255] on div "Publications" at bounding box center [396, 255] width 553 height 28
click at [142, 254] on div "Publications" at bounding box center [396, 255] width 553 height 28
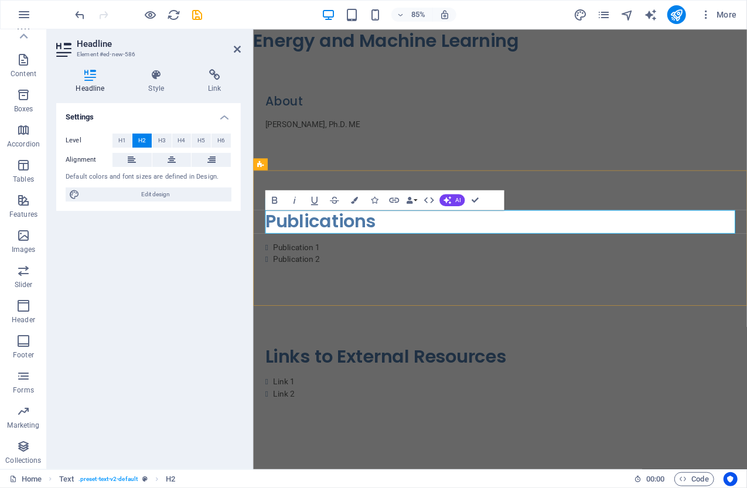
click at [412, 259] on h2 "Publications" at bounding box center [542, 256] width 553 height 28
click at [417, 259] on h2 "Publications" at bounding box center [542, 256] width 553 height 28
click at [415, 198] on button "Data Bindings" at bounding box center [411, 200] width 14 height 20
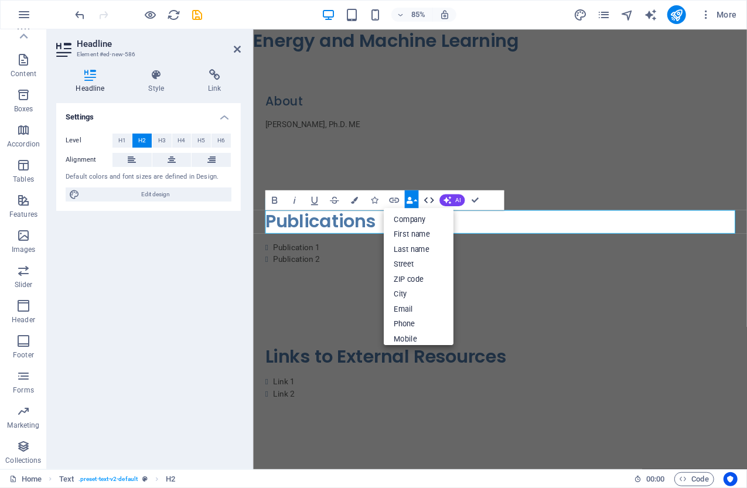
click at [426, 199] on icon "button" at bounding box center [429, 200] width 12 height 12
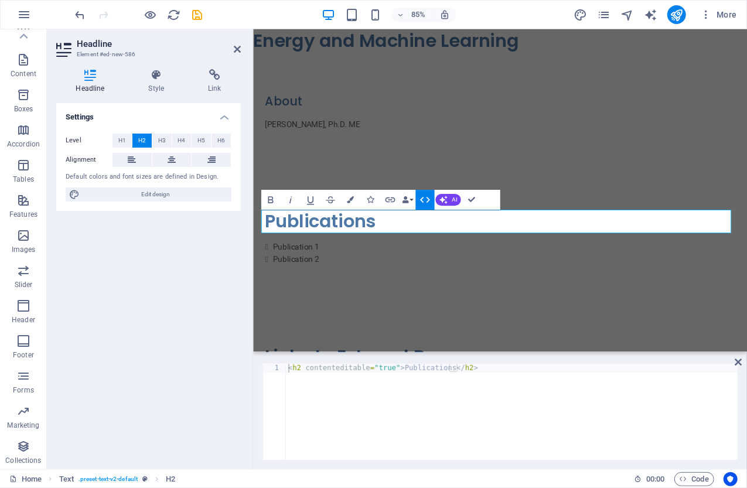
click at [426, 199] on icon "button" at bounding box center [425, 200] width 12 height 12
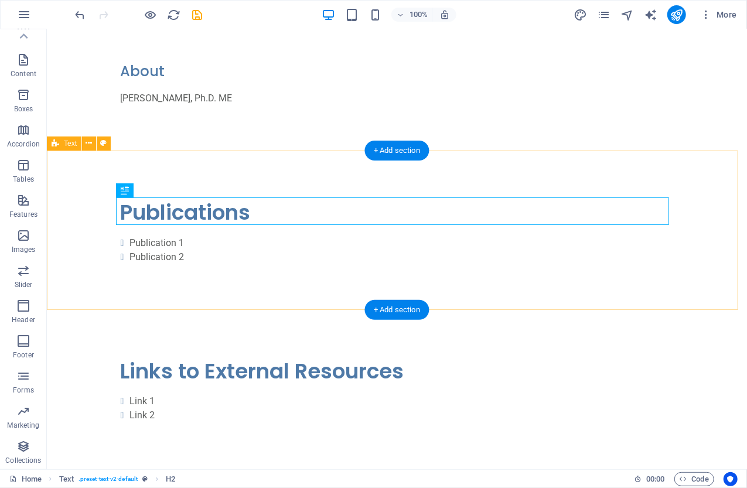
scroll to position [0, 0]
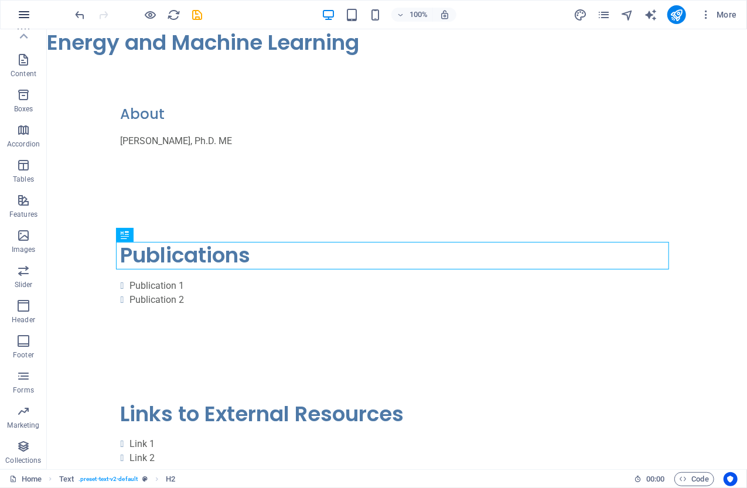
click at [23, 13] on icon "button" at bounding box center [24, 15] width 14 height 14
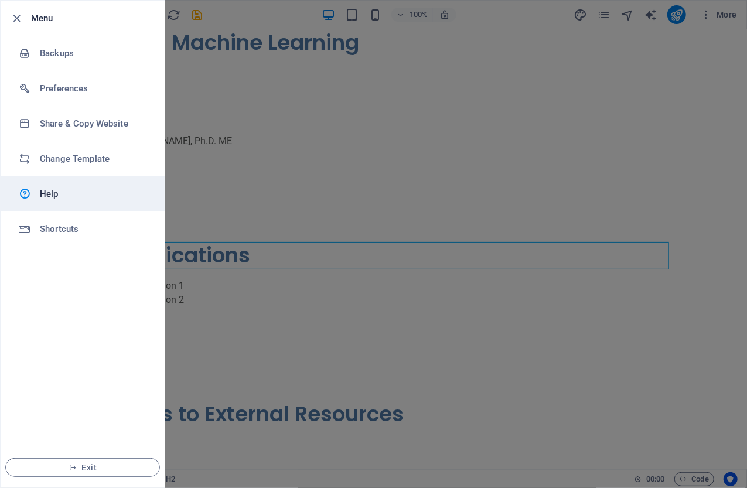
click at [43, 196] on h6 "Help" at bounding box center [94, 194] width 108 height 14
click at [370, 120] on div at bounding box center [373, 244] width 747 height 488
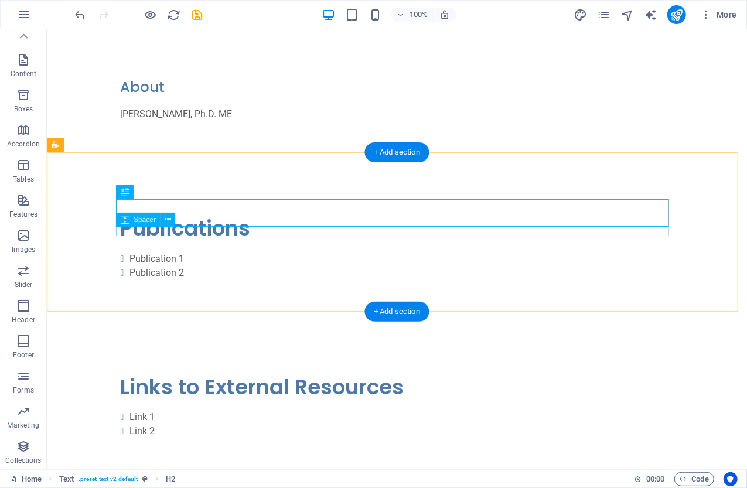
scroll to position [45, 0]
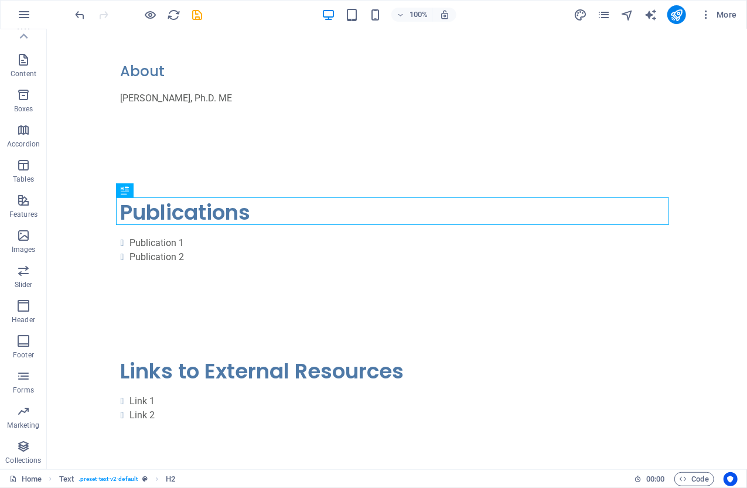
click at [157, 478] on icon "breadcrumb" at bounding box center [156, 478] width 9 height 9
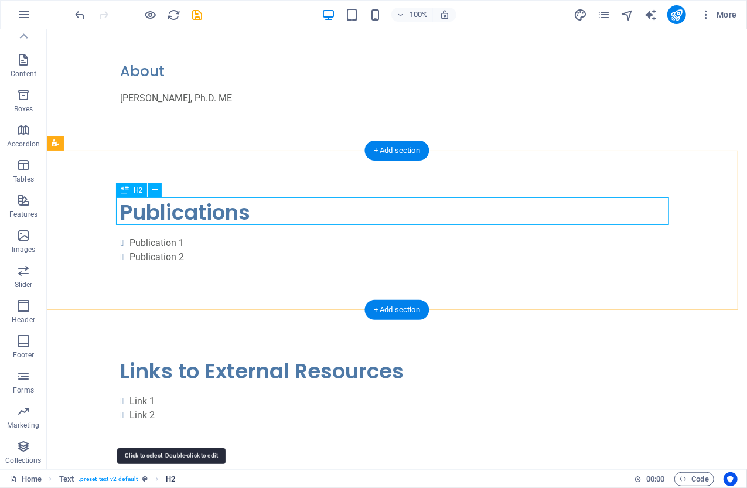
click at [173, 477] on span "H2" at bounding box center [170, 479] width 9 height 14
click at [172, 477] on span "H2" at bounding box center [170, 479] width 9 height 14
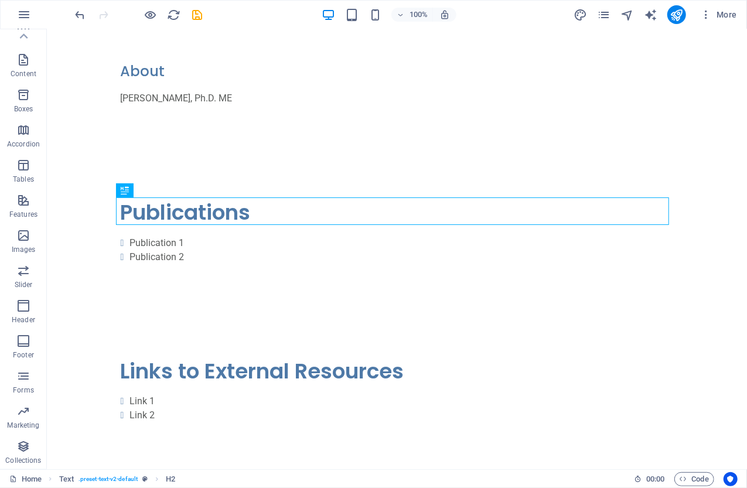
click at [194, 477] on div "Home Text . preset-text-v2-default H2" at bounding box center [316, 479] width 615 height 14
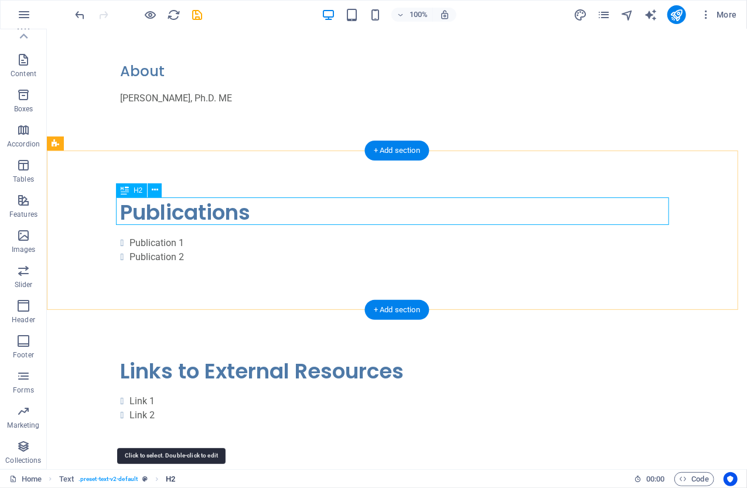
click at [172, 477] on span "H2" at bounding box center [170, 479] width 9 height 14
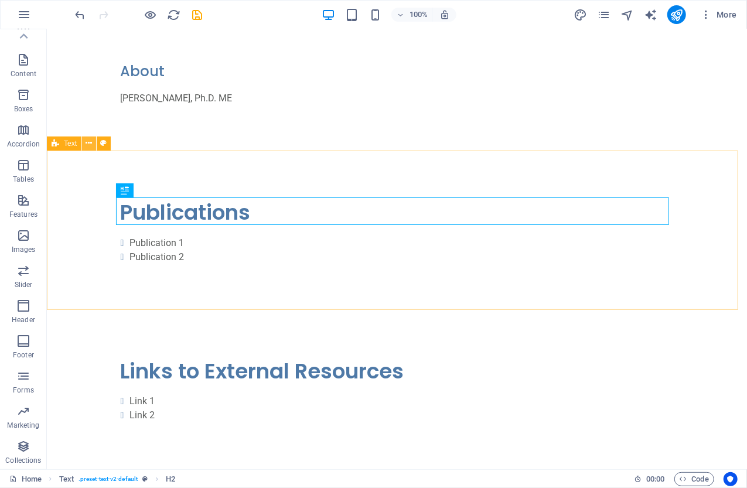
click at [89, 143] on icon at bounding box center [89, 143] width 6 height 12
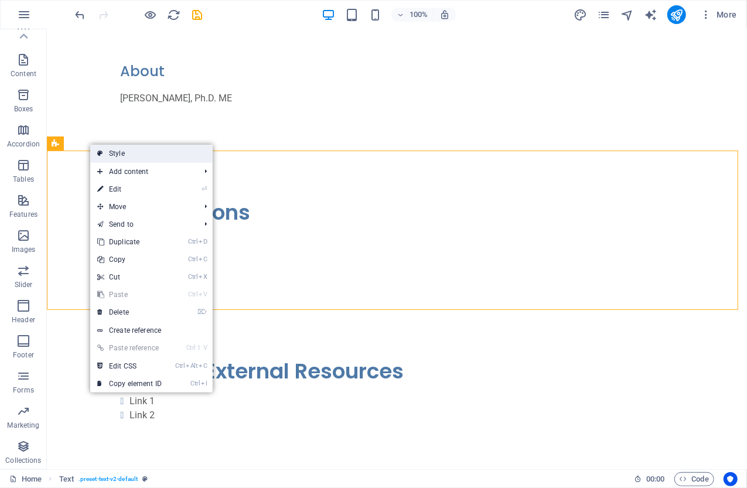
click at [118, 151] on link "Style" at bounding box center [151, 154] width 122 height 18
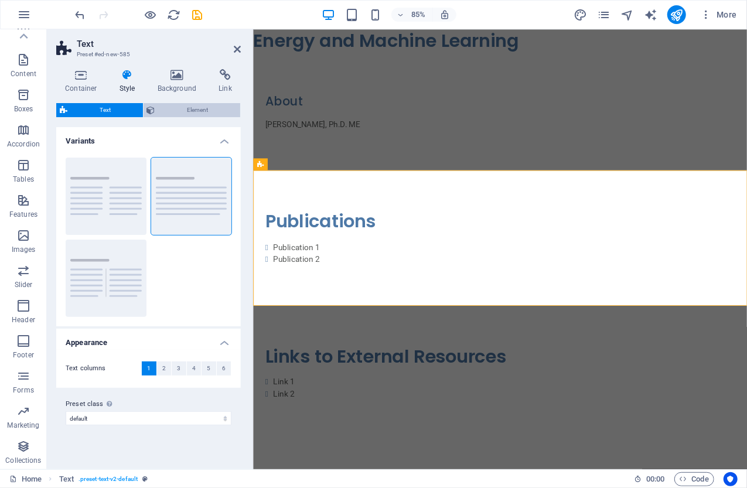
click at [186, 110] on span "Element" at bounding box center [198, 110] width 78 height 14
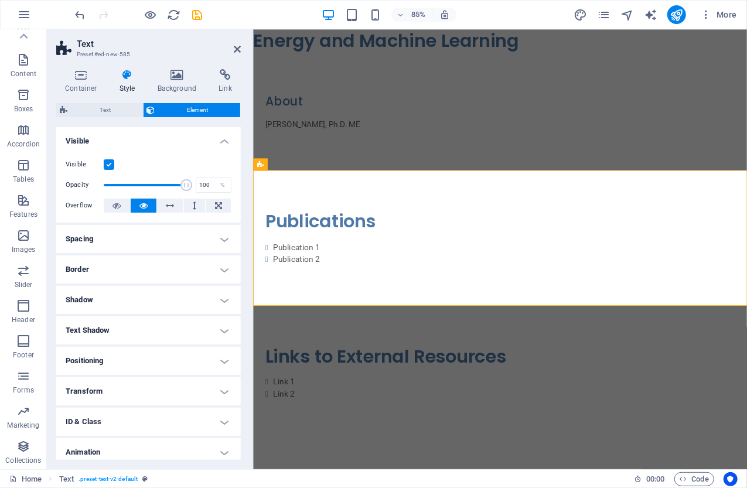
click at [223, 242] on h4 "Spacing" at bounding box center [148, 239] width 184 height 28
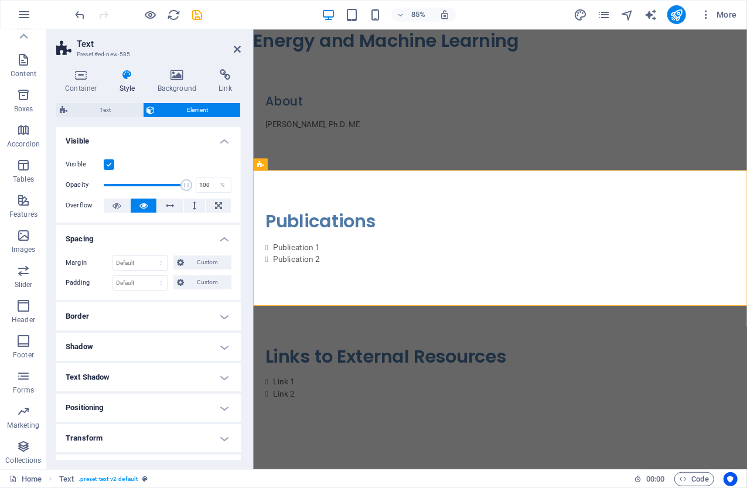
click at [221, 236] on h4 "Spacing" at bounding box center [148, 235] width 184 height 21
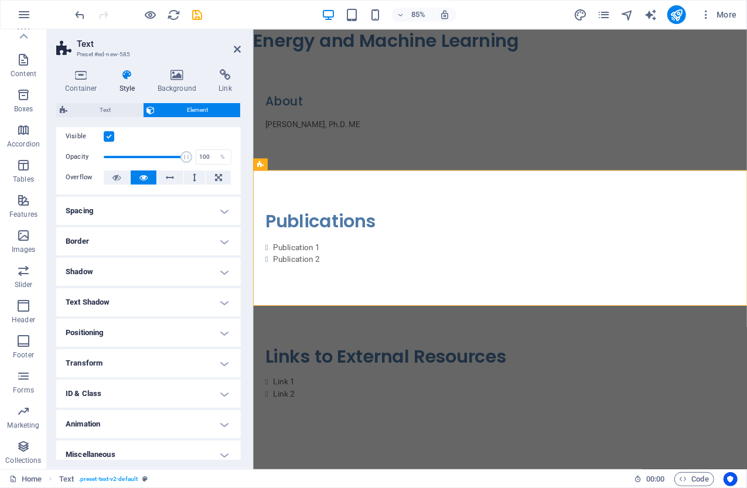
scroll to position [36, 0]
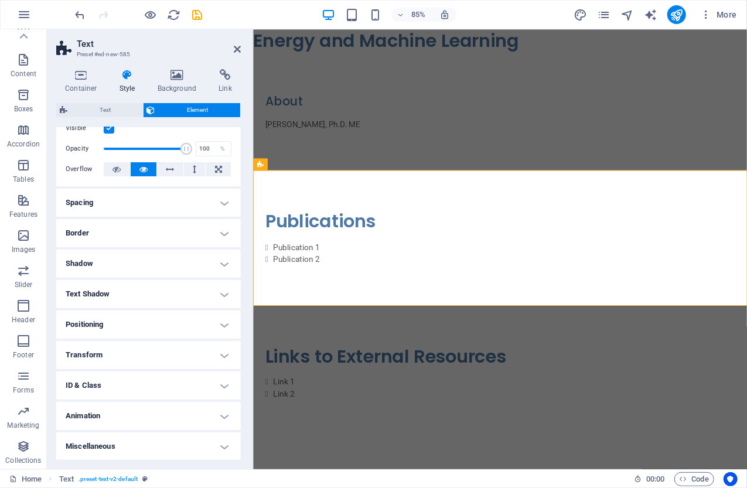
click at [223, 445] on h4 "Miscellaneous" at bounding box center [148, 446] width 184 height 28
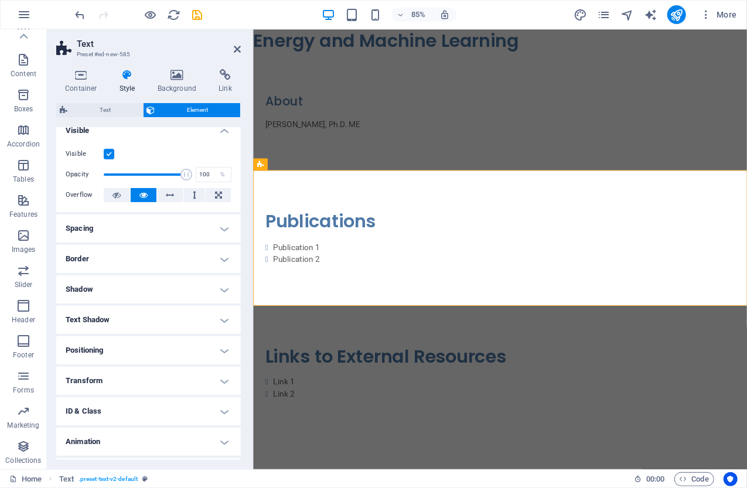
scroll to position [0, 0]
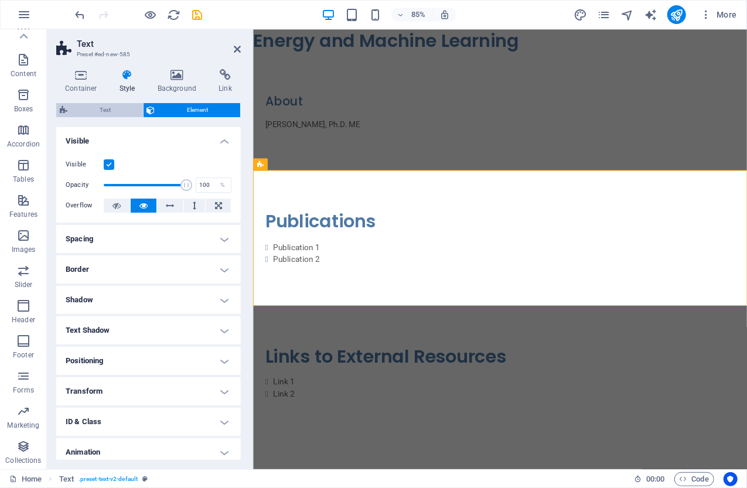
click at [124, 104] on span "Text" at bounding box center [105, 110] width 69 height 14
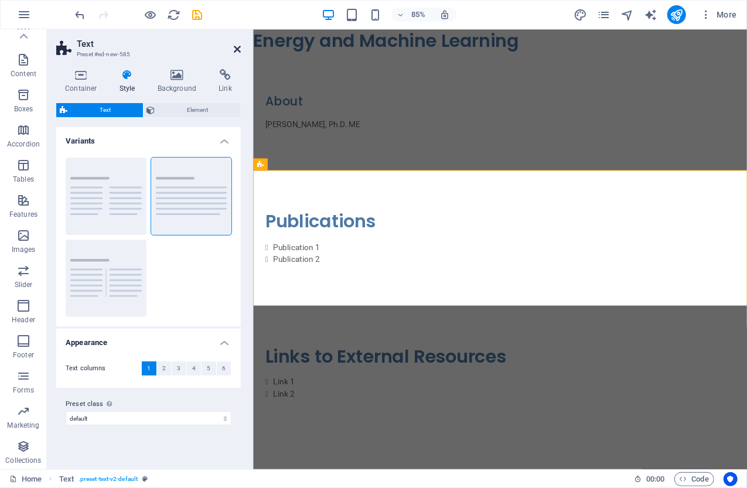
click at [237, 49] on icon at bounding box center [237, 49] width 7 height 9
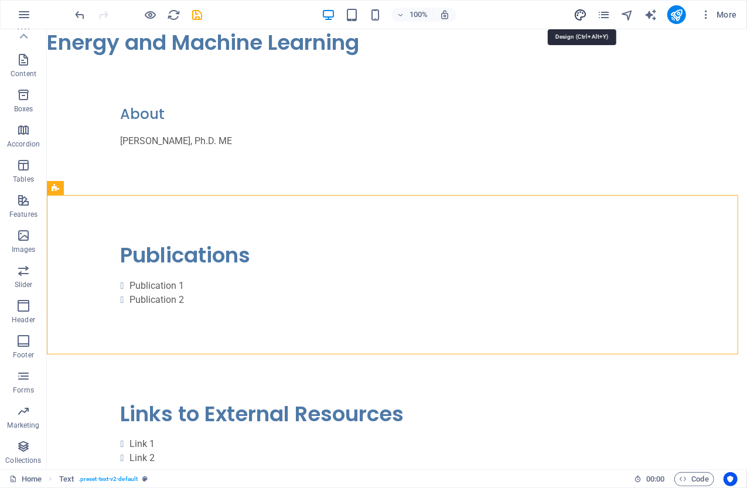
click at [582, 13] on icon "design" at bounding box center [579, 14] width 13 height 13
select select "px"
select select "400"
select select "px"
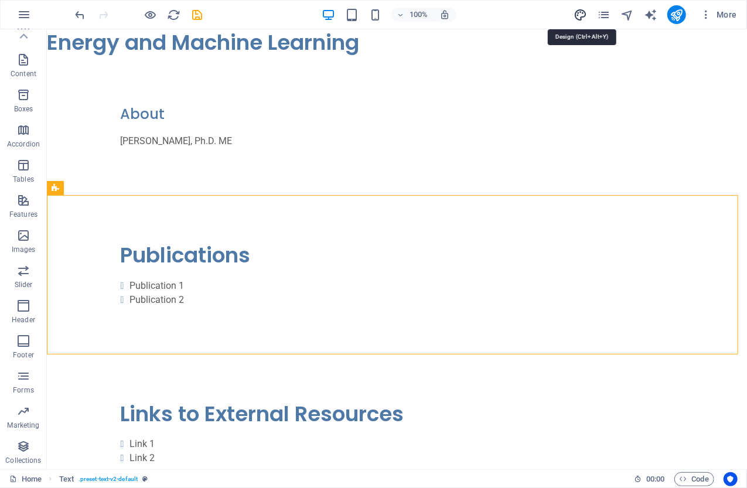
select select "500"
select select "px"
select select "rem"
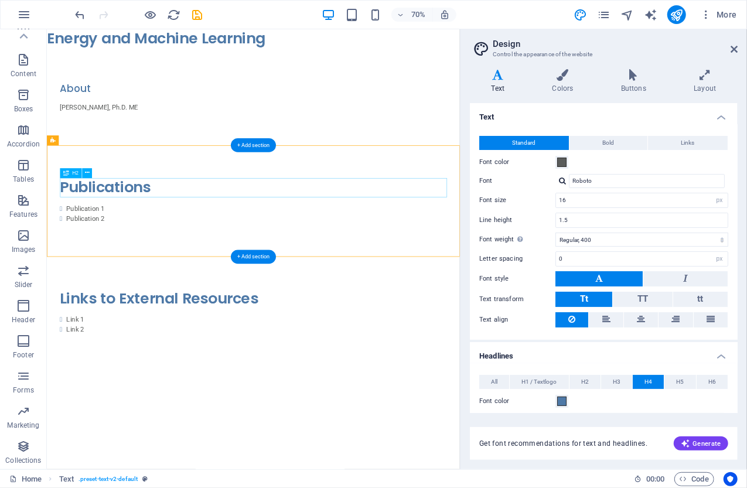
click at [124, 256] on div "Publications" at bounding box center [342, 255] width 553 height 28
click at [163, 252] on div "Publications" at bounding box center [342, 255] width 553 height 28
click at [87, 117] on div "About" at bounding box center [342, 113] width 553 height 21
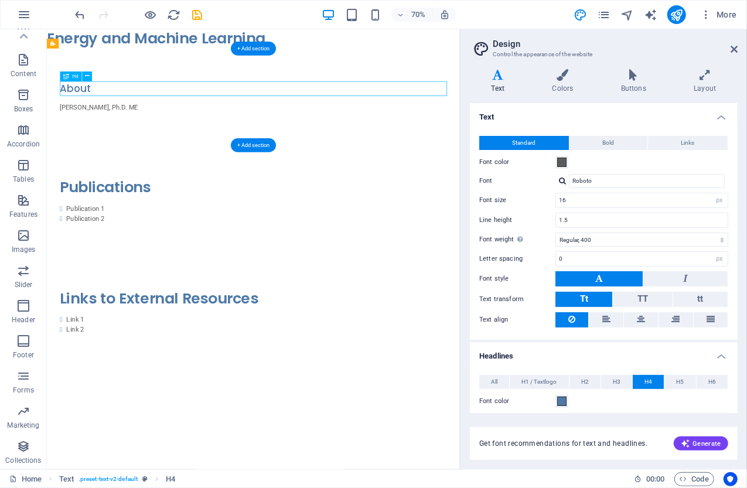
click at [87, 117] on div "About" at bounding box center [342, 113] width 553 height 21
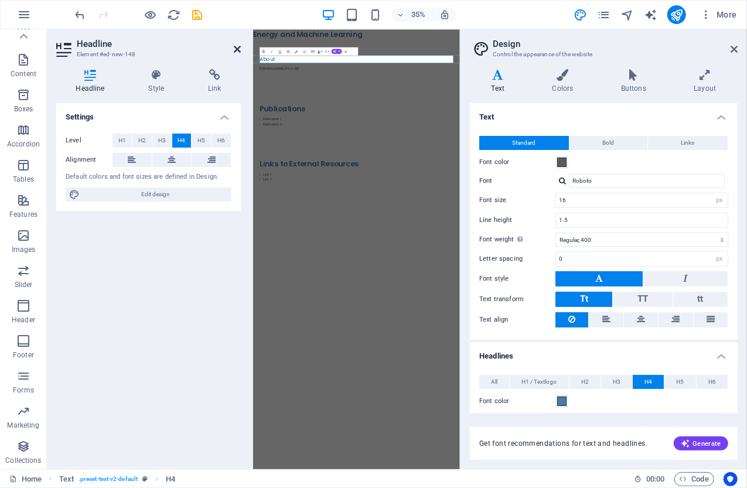
click at [237, 49] on icon at bounding box center [237, 49] width 7 height 9
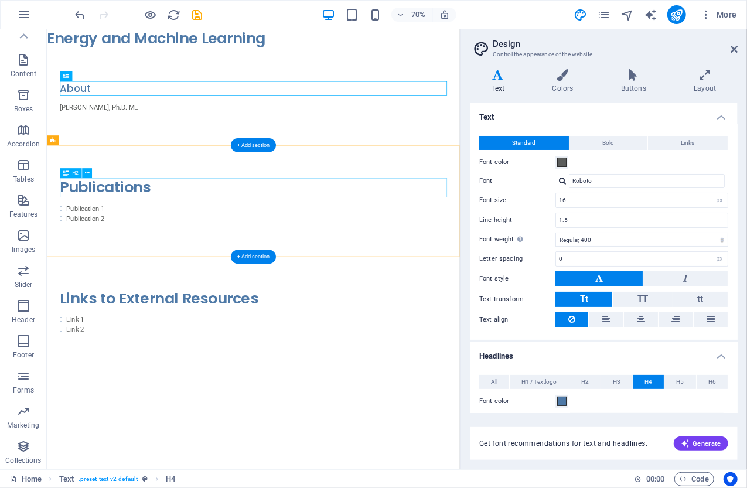
click at [122, 256] on div "Publications" at bounding box center [342, 255] width 553 height 28
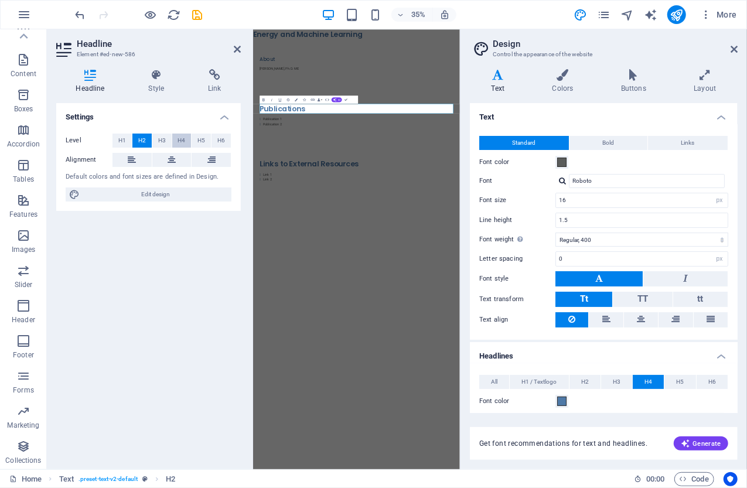
click at [182, 141] on span "H4" at bounding box center [181, 141] width 8 height 14
click at [238, 48] on icon at bounding box center [237, 49] width 7 height 9
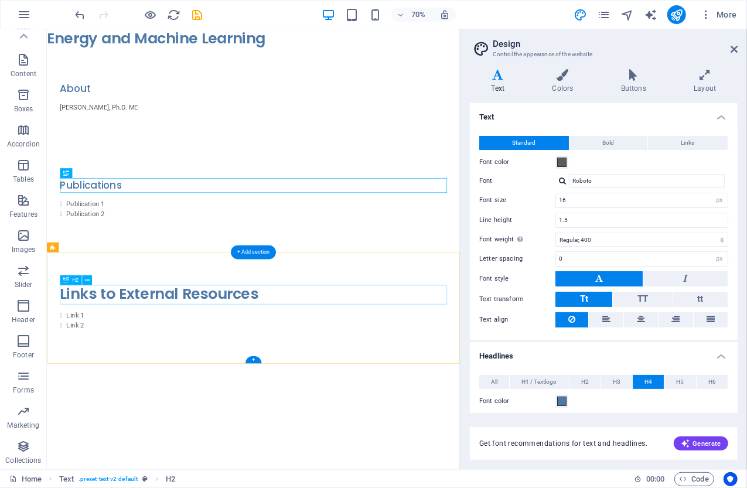
click at [178, 402] on div "Links to External Resources" at bounding box center [342, 408] width 553 height 28
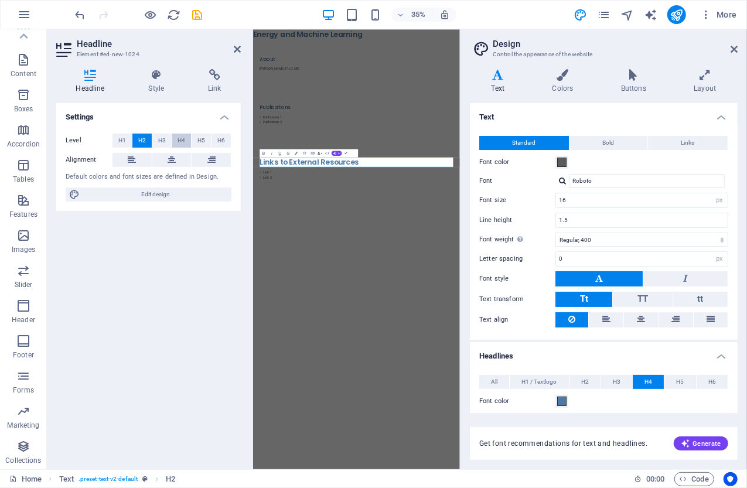
click at [184, 137] on span "H4" at bounding box center [181, 141] width 8 height 14
click at [237, 49] on icon at bounding box center [237, 49] width 7 height 9
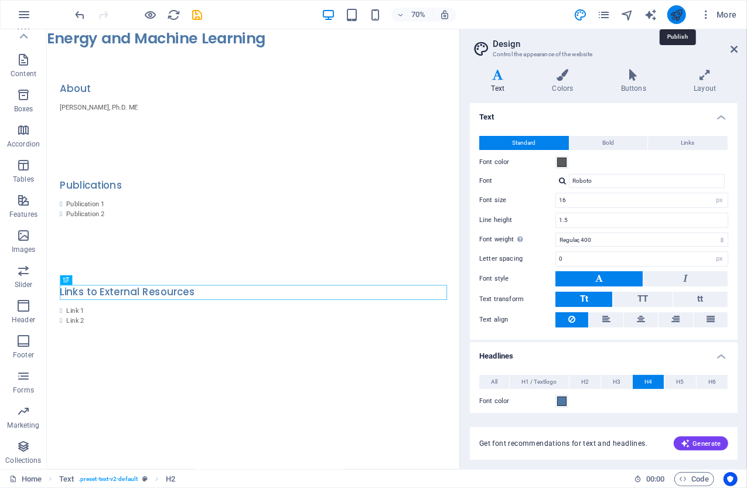
click at [676, 12] on icon "publish" at bounding box center [675, 14] width 13 height 13
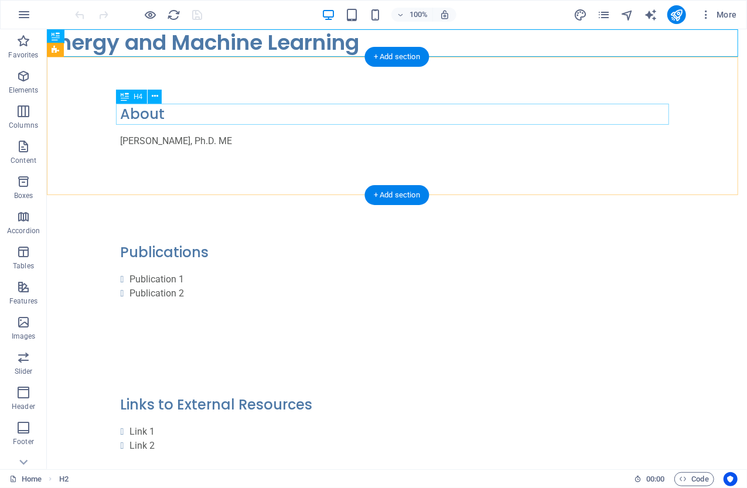
click at [136, 112] on div "About" at bounding box center [396, 113] width 553 height 21
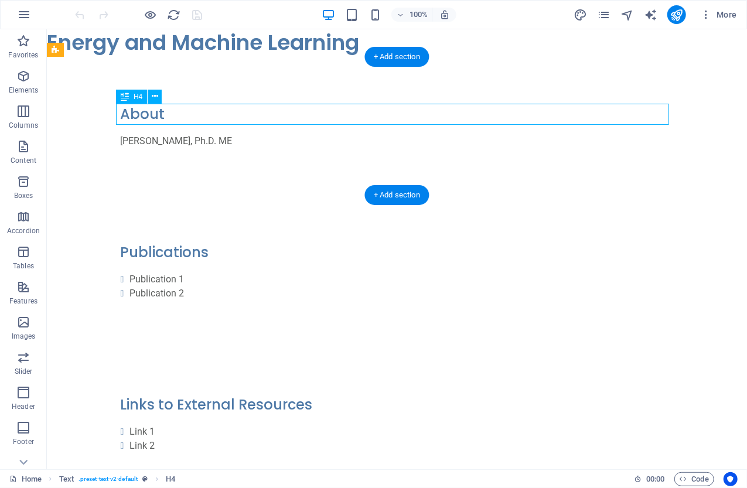
click at [136, 112] on div "About" at bounding box center [396, 113] width 553 height 21
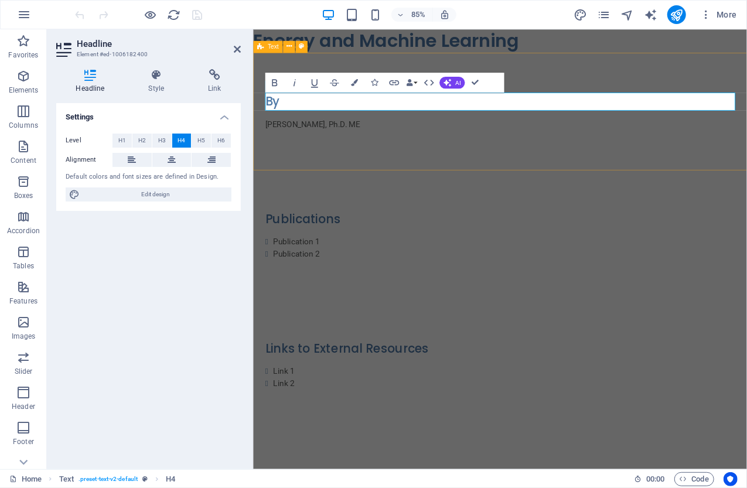
click at [621, 160] on div "By [PERSON_NAME], Ph.D. ME" at bounding box center [542, 126] width 581 height 138
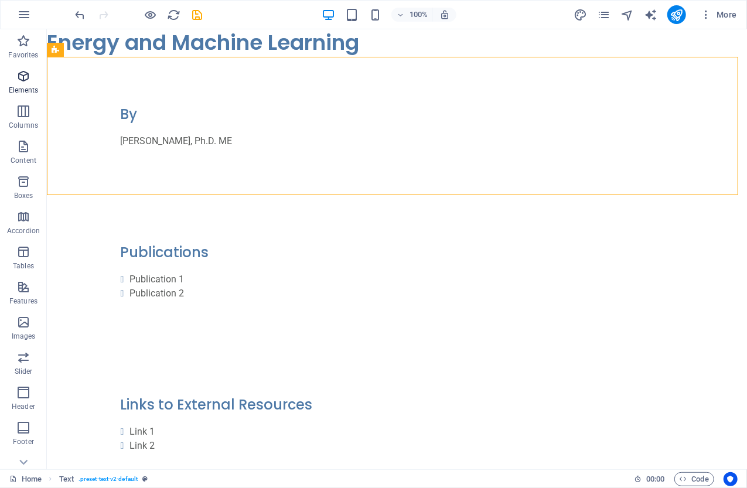
click at [22, 77] on icon "button" at bounding box center [23, 76] width 14 height 14
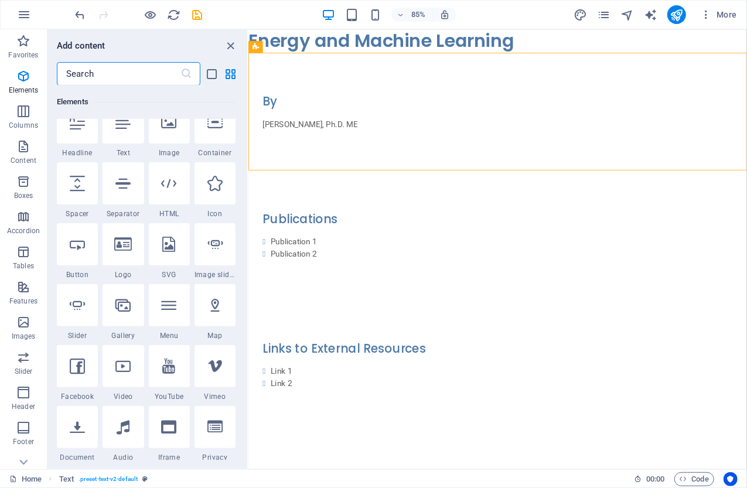
scroll to position [183, 0]
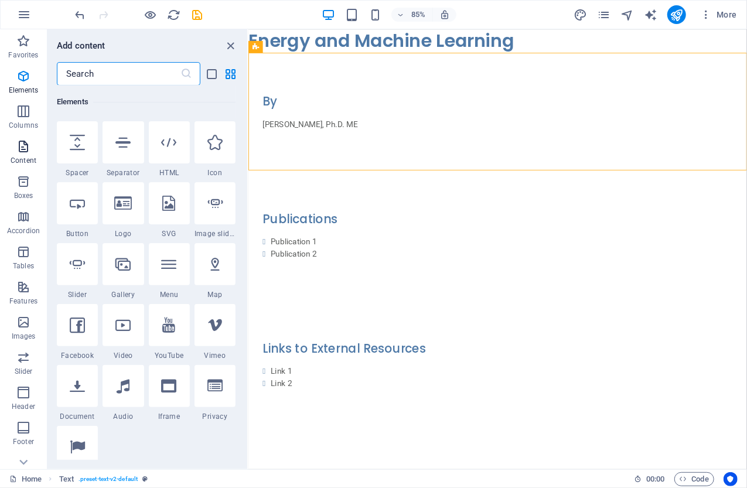
click at [21, 152] on icon "button" at bounding box center [23, 146] width 14 height 14
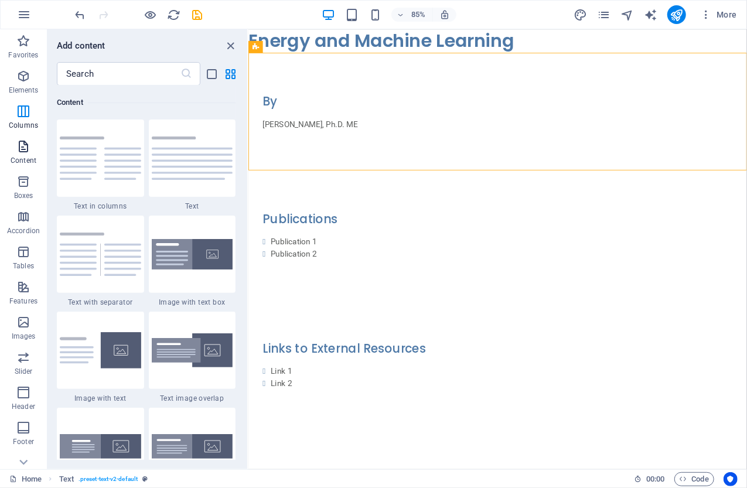
scroll to position [2049, 0]
click at [22, 183] on icon "button" at bounding box center [23, 182] width 14 height 14
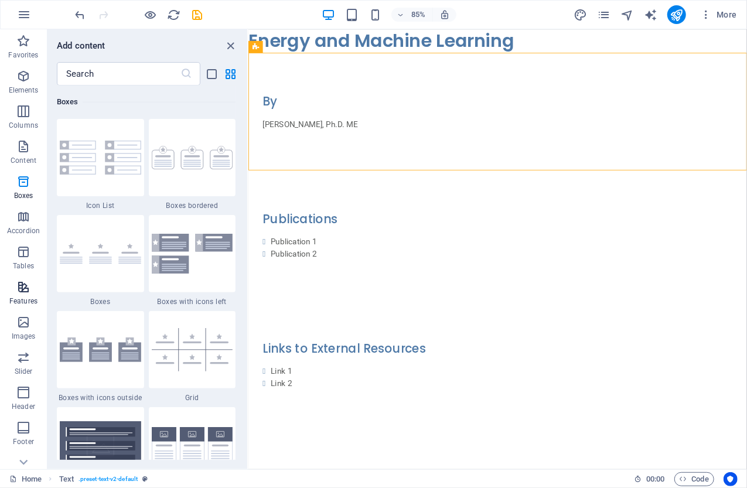
scroll to position [59, 0]
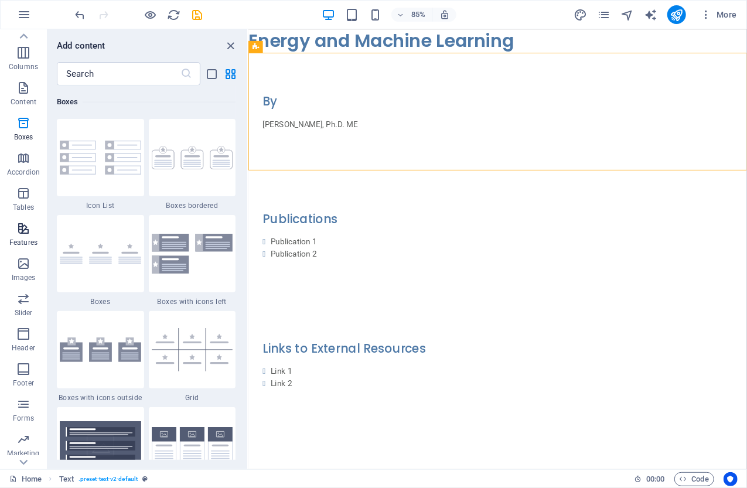
click at [20, 231] on icon "button" at bounding box center [23, 228] width 14 height 14
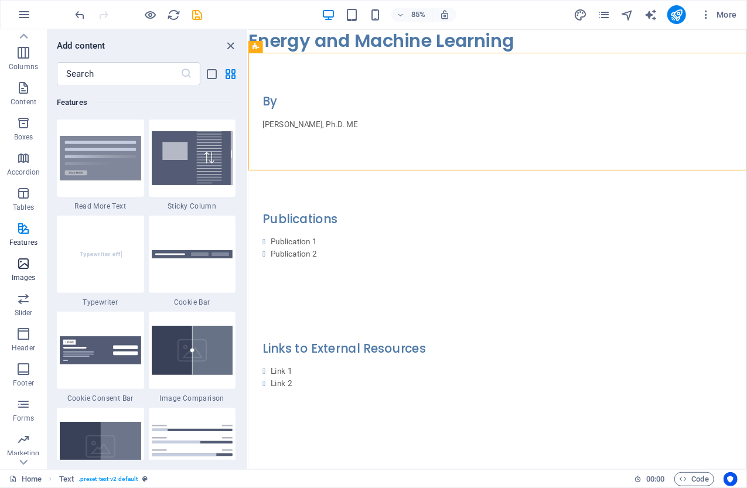
scroll to position [87, 0]
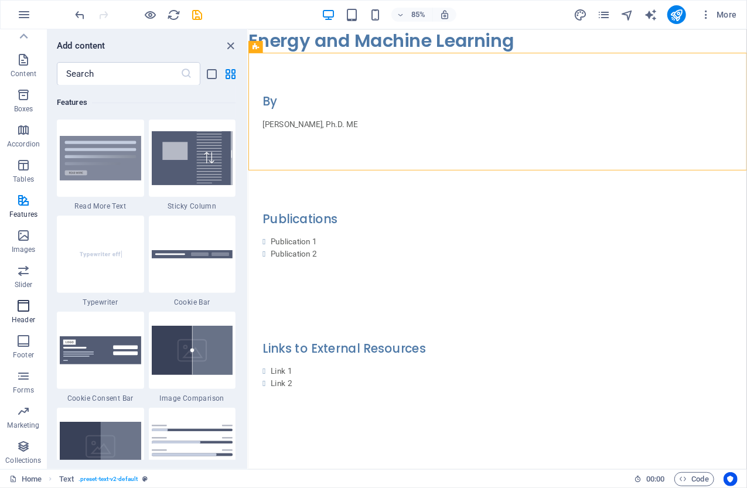
click at [22, 304] on icon "button" at bounding box center [23, 306] width 14 height 14
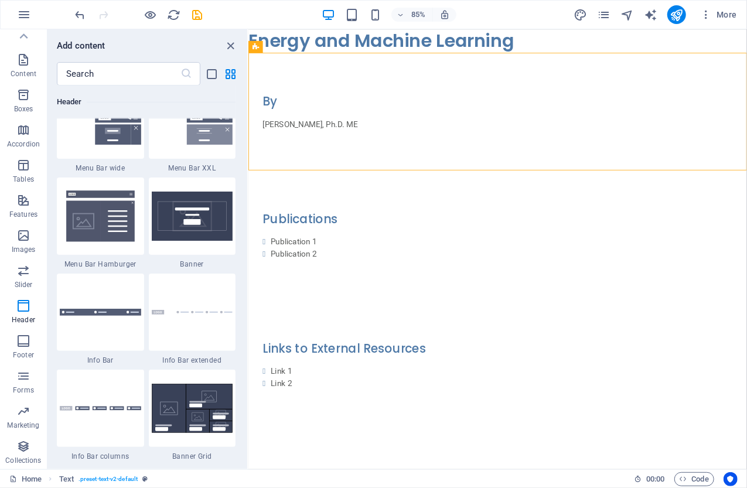
scroll to position [7227, 0]
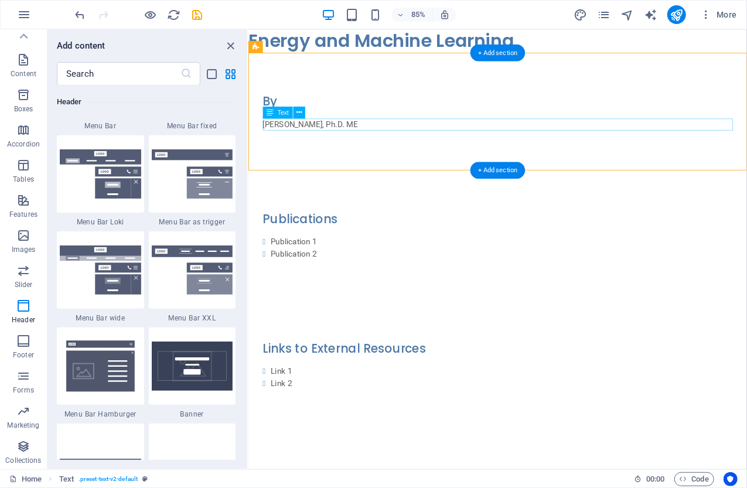
click at [357, 139] on div "[PERSON_NAME], Ph.D. ME" at bounding box center [541, 141] width 553 height 14
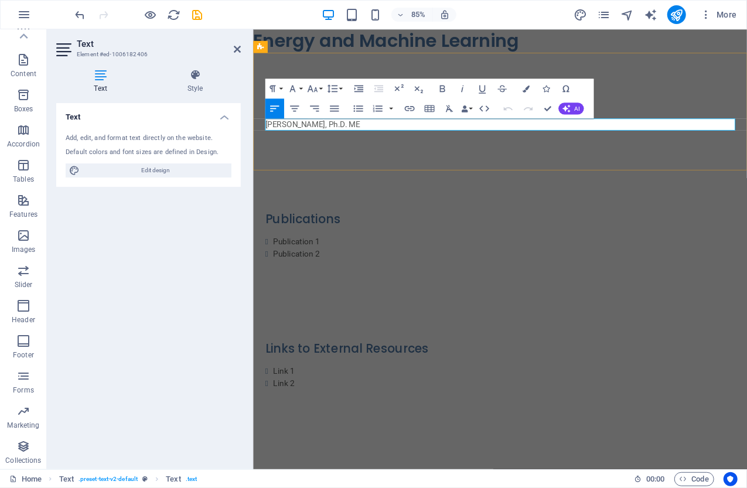
click at [378, 144] on p "[PERSON_NAME], Ph.D. ME" at bounding box center [542, 141] width 553 height 14
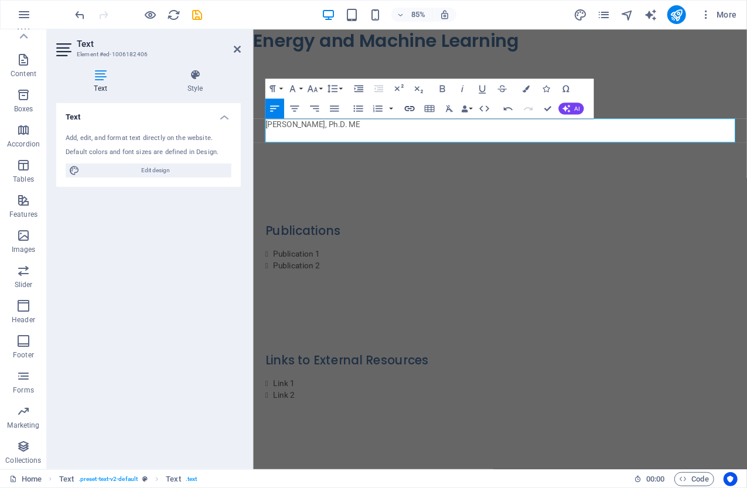
click at [411, 106] on icon "button" at bounding box center [409, 108] width 12 height 12
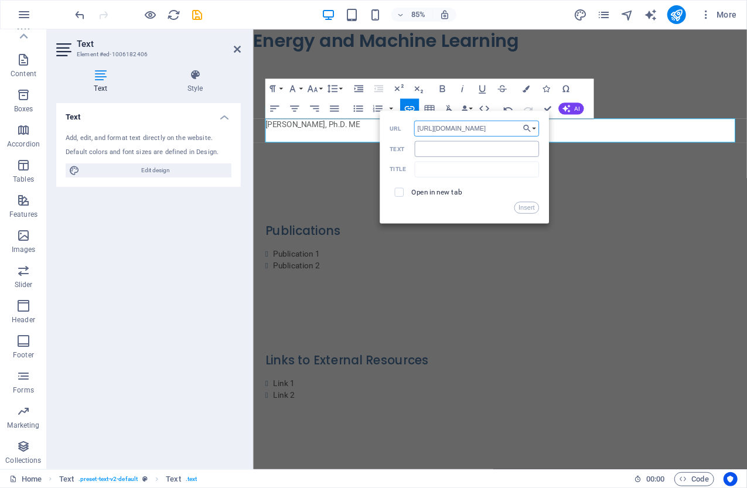
type input "[URL][DOMAIN_NAME]"
click at [446, 152] on input "Text" at bounding box center [476, 149] width 125 height 16
type input "LinkedIn"
click at [526, 208] on button "Insert" at bounding box center [526, 207] width 25 height 12
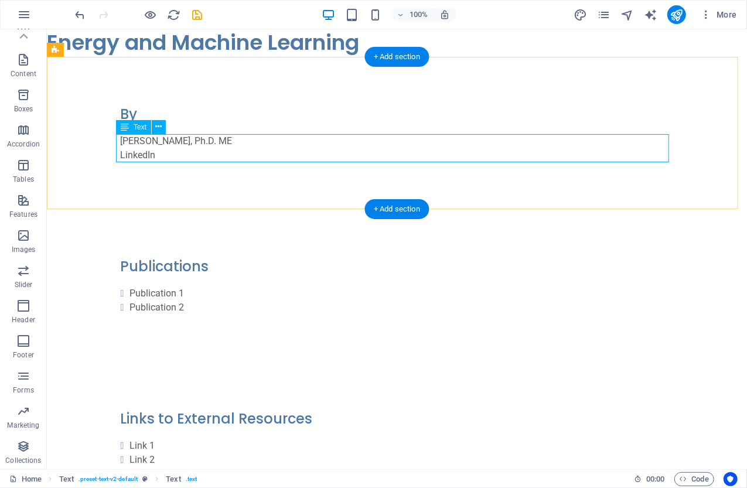
click at [131, 153] on div "[PERSON_NAME], Ph.D. ME LinkedIn" at bounding box center [396, 148] width 553 height 28
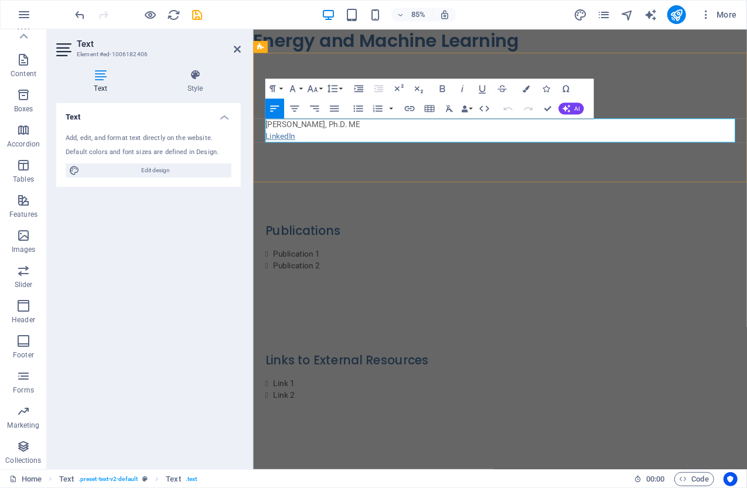
click at [284, 156] on link "LinkedIn" at bounding box center [283, 154] width 35 height 11
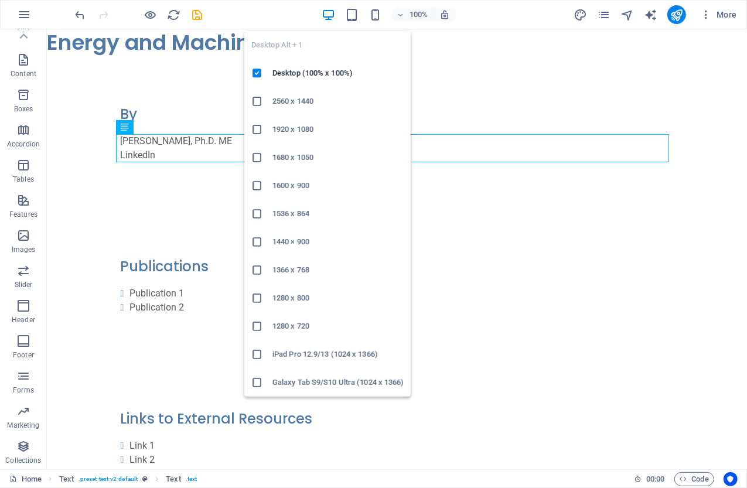
click at [330, 14] on icon "button" at bounding box center [327, 14] width 13 height 13
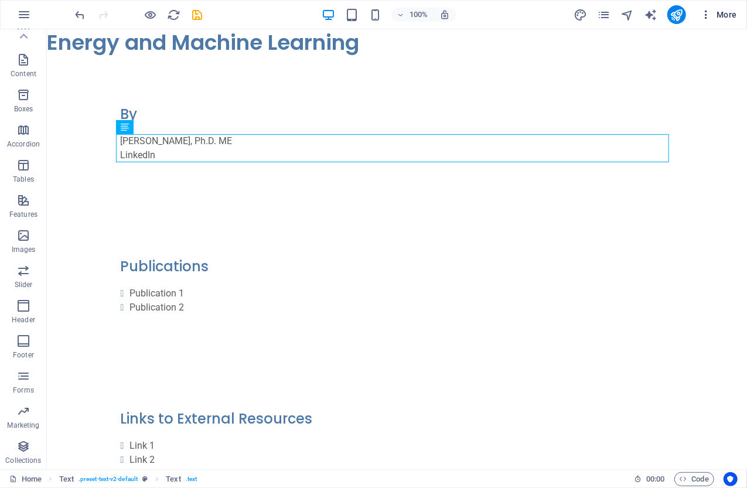
click at [707, 15] on icon "button" at bounding box center [706, 15] width 12 height 12
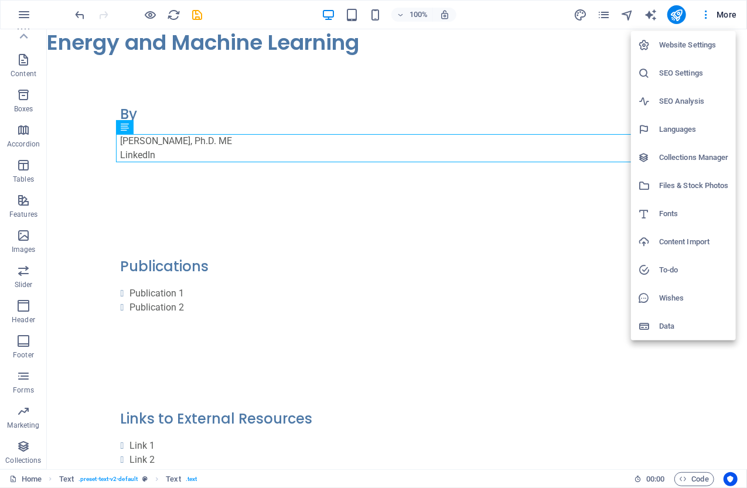
click at [149, 67] on div at bounding box center [373, 244] width 747 height 488
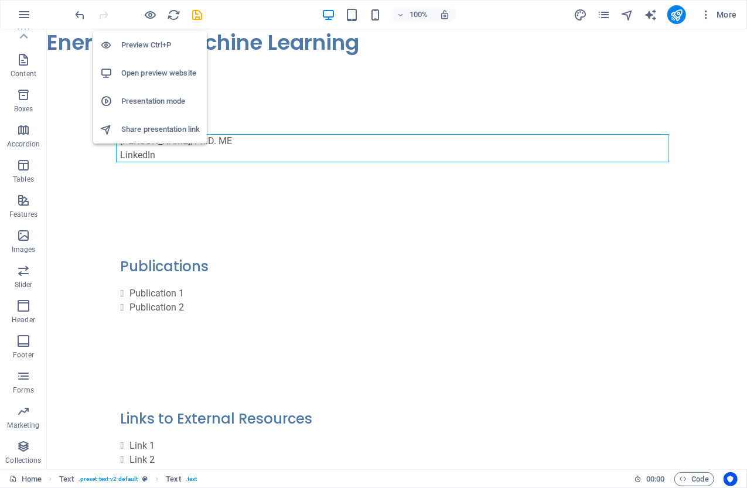
click at [136, 43] on h6 "Preview Ctrl+P" at bounding box center [160, 45] width 78 height 14
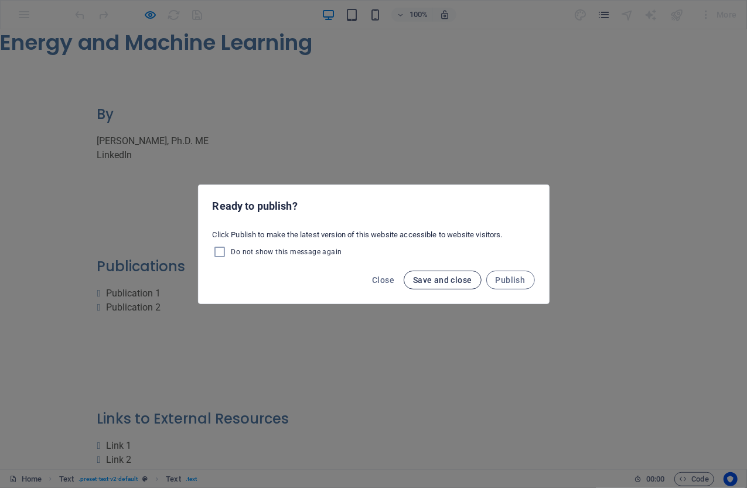
click at [442, 279] on span "Save and close" at bounding box center [442, 279] width 59 height 9
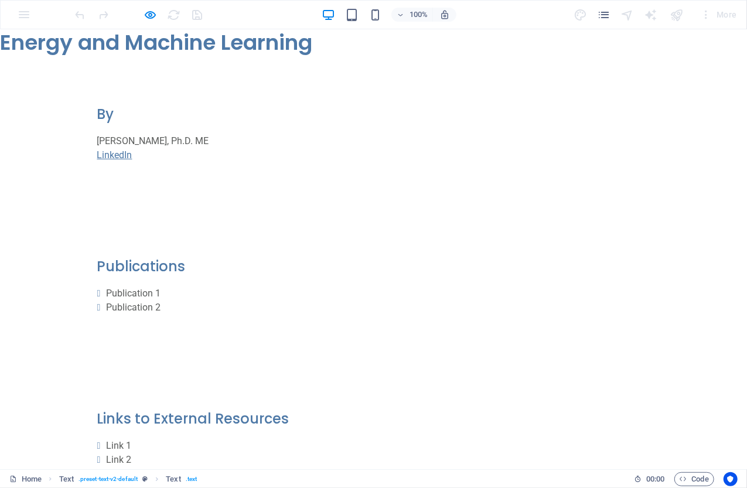
click at [104, 155] on link "LinkedIn" at bounding box center [114, 154] width 35 height 11
click at [108, 153] on link "LinkedIn" at bounding box center [114, 154] width 35 height 11
click at [602, 13] on icon "pages" at bounding box center [603, 14] width 13 height 13
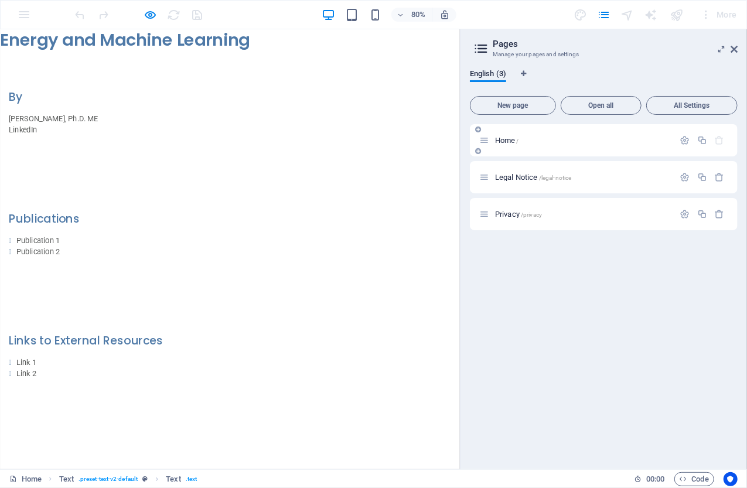
click at [544, 142] on p "Home /" at bounding box center [583, 140] width 176 height 8
click at [683, 141] on icon "button" at bounding box center [685, 140] width 10 height 10
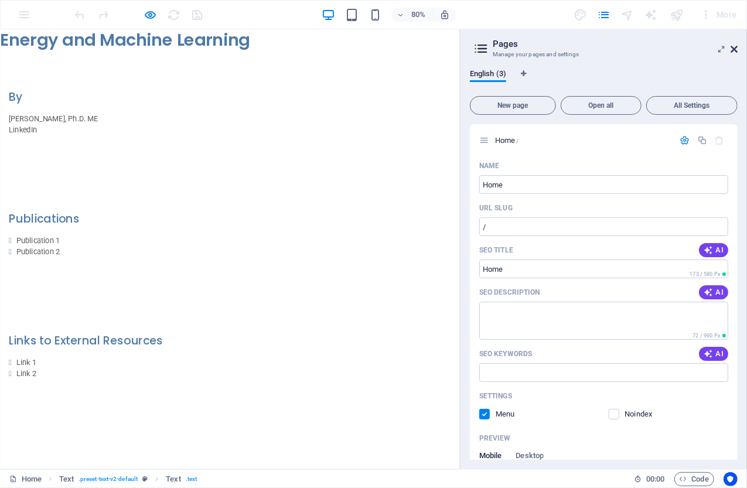
drag, startPoint x: 736, startPoint y: 48, endPoint x: 735, endPoint y: 19, distance: 29.3
click at [736, 48] on icon at bounding box center [733, 49] width 7 height 9
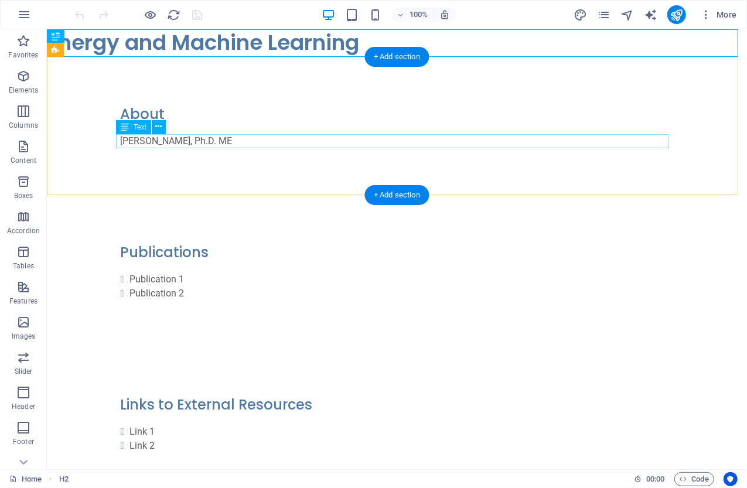
click at [223, 139] on div "[PERSON_NAME], Ph.D. ME" at bounding box center [396, 141] width 553 height 14
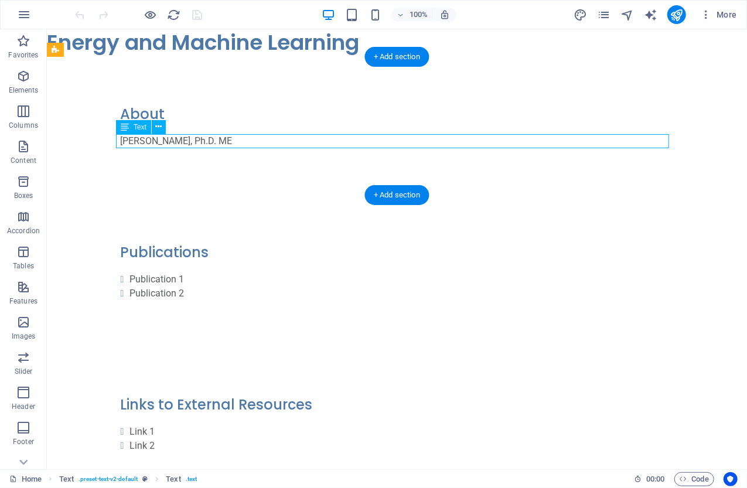
click at [196, 140] on div "[PERSON_NAME], Ph.D. ME" at bounding box center [396, 141] width 553 height 14
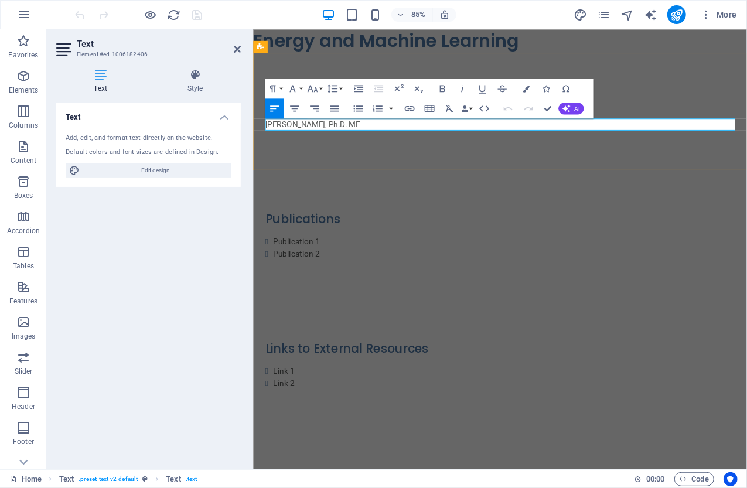
click at [371, 136] on p "[PERSON_NAME], Ph.D. ME" at bounding box center [542, 141] width 553 height 14
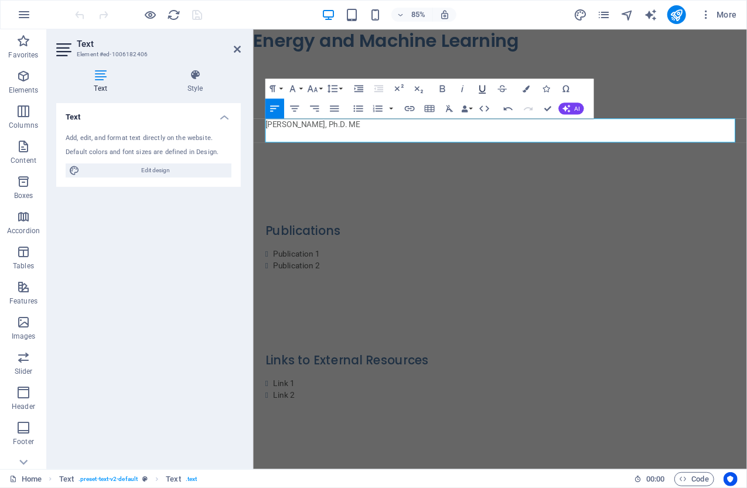
click at [483, 88] on icon "button" at bounding box center [482, 89] width 12 height 12
click at [524, 85] on icon "button" at bounding box center [525, 88] width 7 height 7
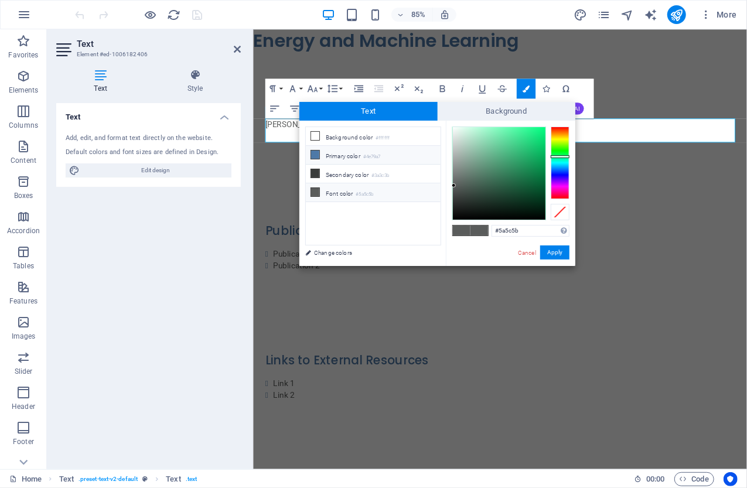
click at [316, 152] on icon at bounding box center [315, 154] width 8 height 8
type input "#4e79a7"
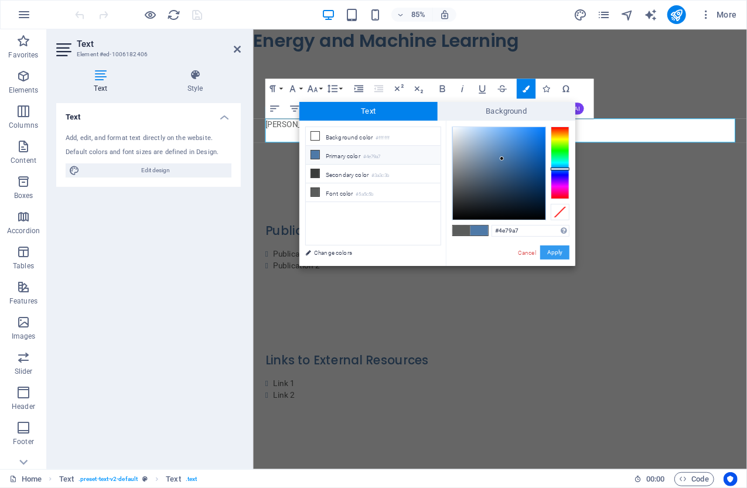
click at [562, 250] on button "Apply" at bounding box center [554, 252] width 29 height 14
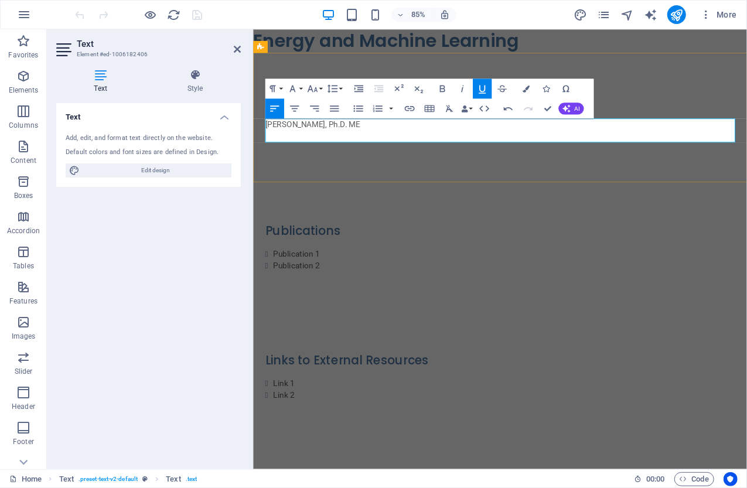
click at [322, 154] on p "​​ ​" at bounding box center [542, 155] width 553 height 14
drag, startPoint x: 305, startPoint y: 158, endPoint x: 259, endPoint y: 155, distance: 45.7
click at [259, 155] on div "About John C. Vogel, Ph.D. ME ​​LinkedIn ​" at bounding box center [542, 133] width 581 height 152
click at [406, 108] on icon "button" at bounding box center [409, 108] width 12 height 12
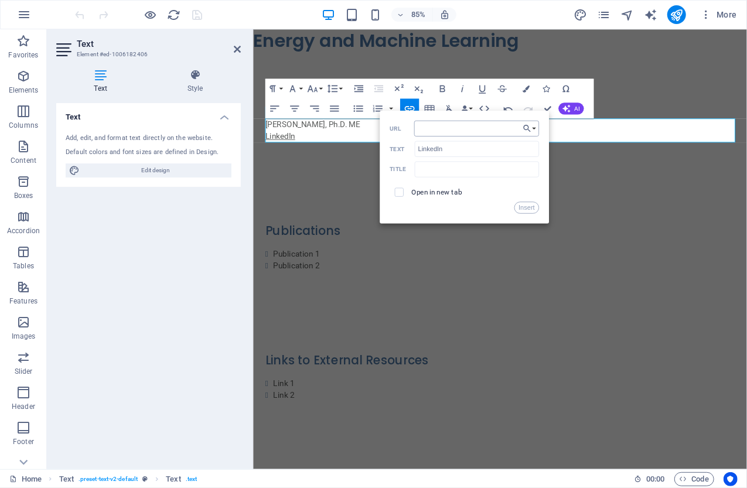
click at [439, 129] on input "URL" at bounding box center [475, 128] width 125 height 16
type input "[URL][DOMAIN_NAME]"
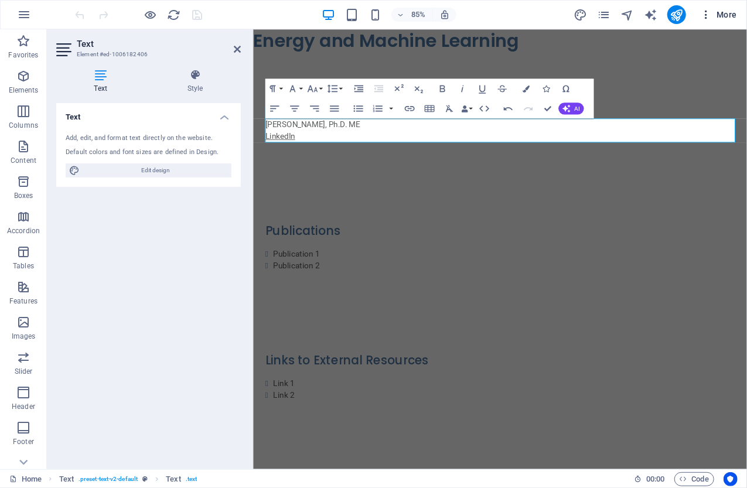
click at [707, 15] on icon "button" at bounding box center [706, 15] width 12 height 12
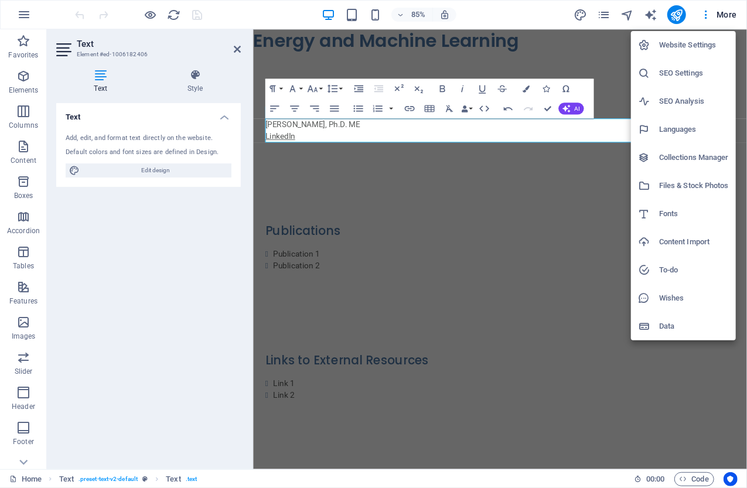
click at [541, 225] on div at bounding box center [373, 244] width 747 height 488
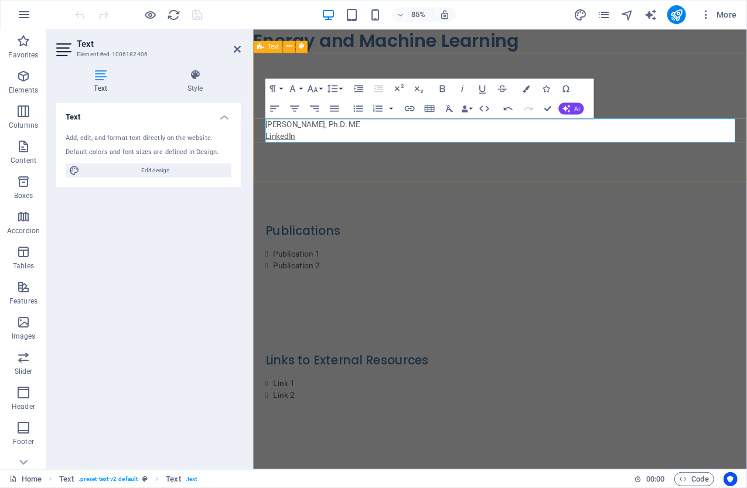
click at [470, 189] on div "About John C. Vogel, Ph.D. ME ​​LinkedIn ​" at bounding box center [542, 133] width 581 height 152
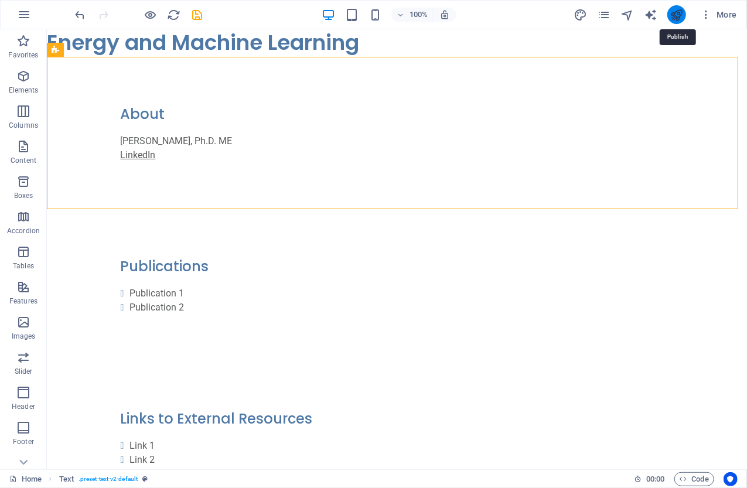
click at [676, 11] on icon "publish" at bounding box center [675, 14] width 13 height 13
